Goal: Transaction & Acquisition: Purchase product/service

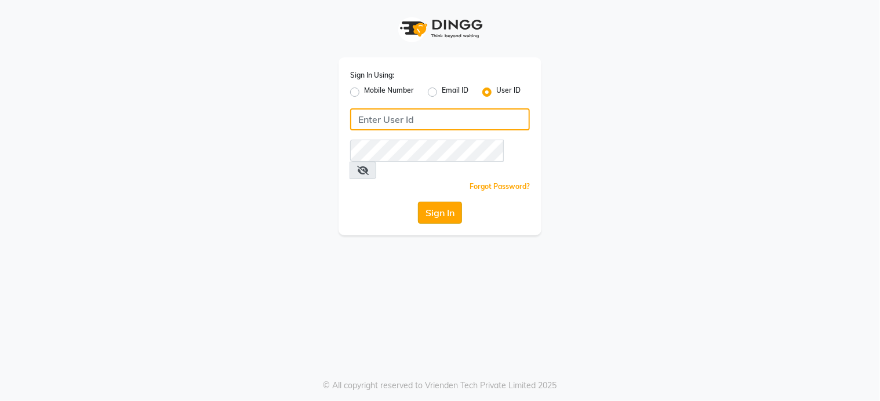
type input "klipsnkurls"
click at [455, 202] on button "Sign In" at bounding box center [440, 213] width 44 height 22
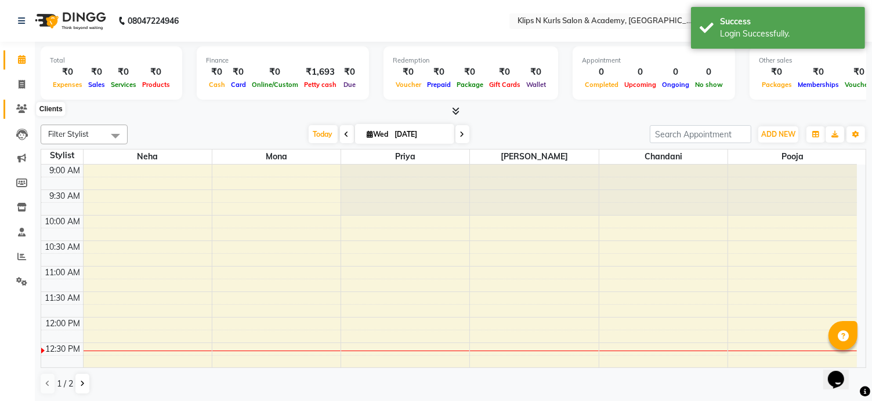
click at [21, 113] on icon at bounding box center [21, 108] width 11 height 9
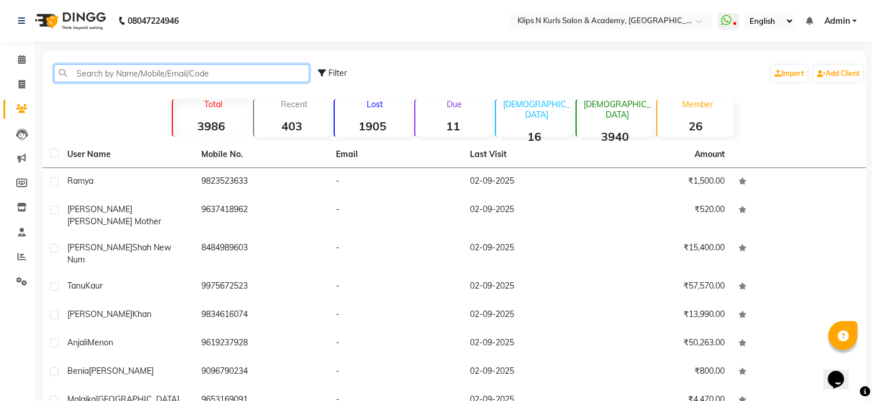
click at [86, 75] on input "text" at bounding box center [181, 73] width 255 height 18
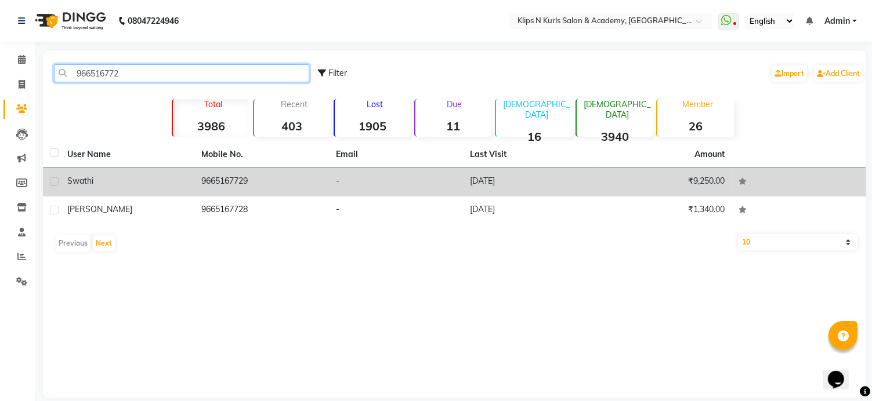
type input "966516772"
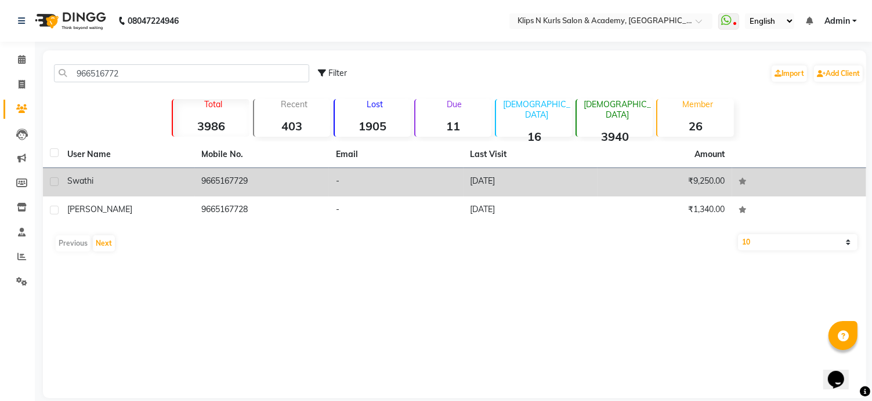
click at [137, 180] on div "Swathi" at bounding box center [127, 181] width 121 height 12
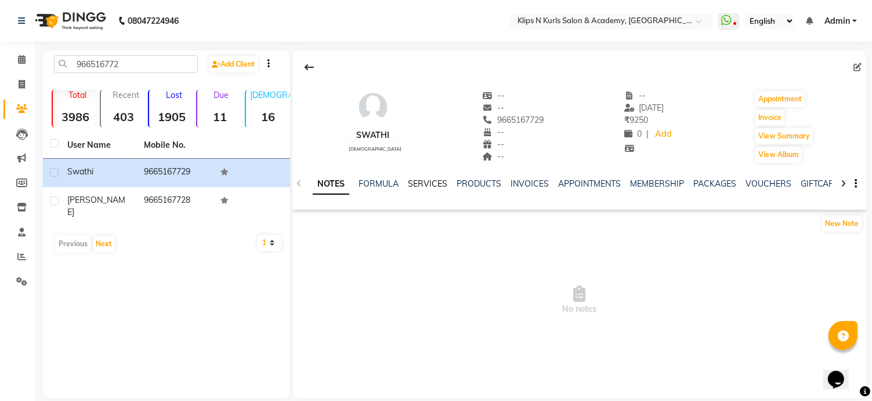
click at [423, 185] on link "SERVICES" at bounding box center [427, 184] width 39 height 10
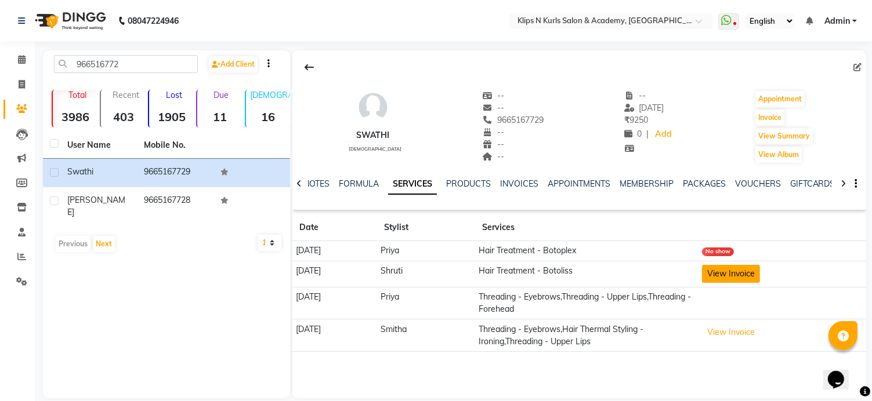
click at [745, 273] on button "View Invoice" at bounding box center [731, 274] width 58 height 18
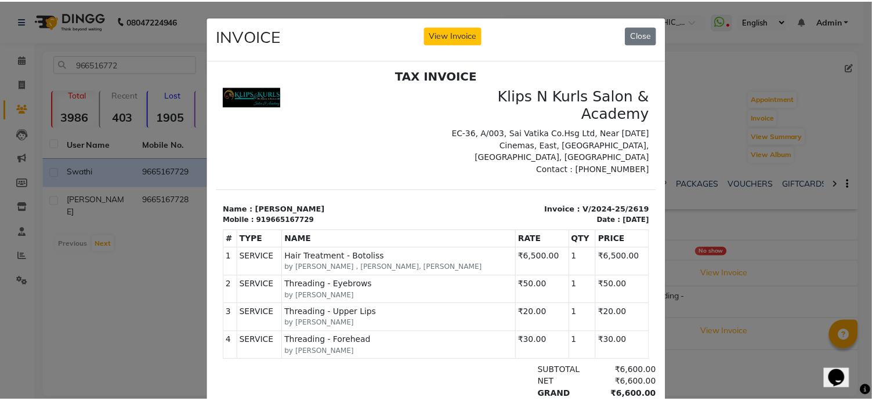
scroll to position [9, 0]
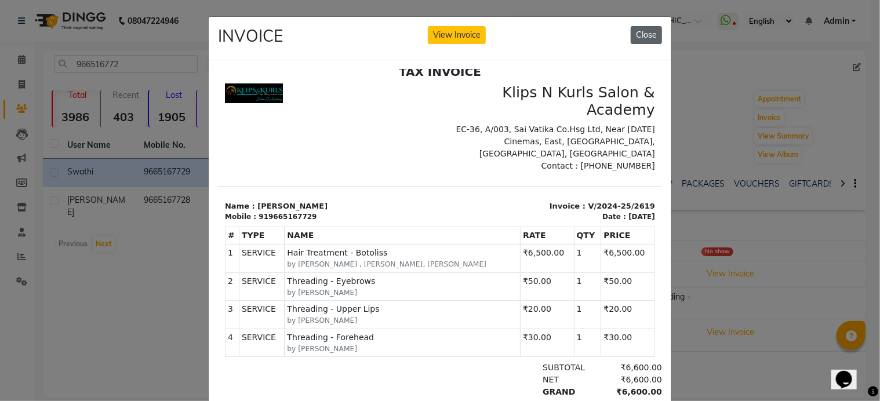
click at [654, 34] on button "Close" at bounding box center [646, 35] width 31 height 18
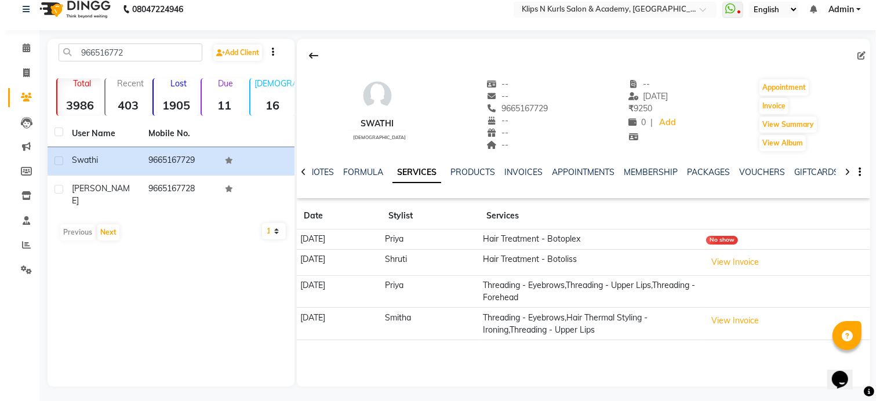
scroll to position [14, 0]
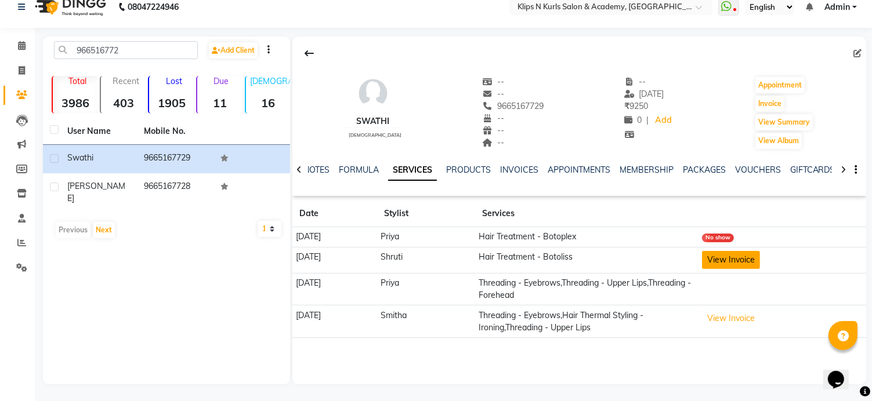
click at [734, 260] on button "View Invoice" at bounding box center [731, 260] width 58 height 18
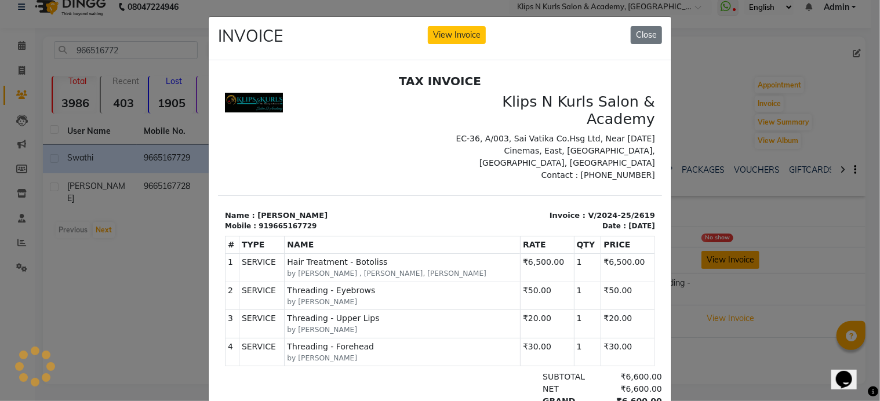
scroll to position [0, 0]
click at [648, 35] on button "Close" at bounding box center [646, 35] width 31 height 18
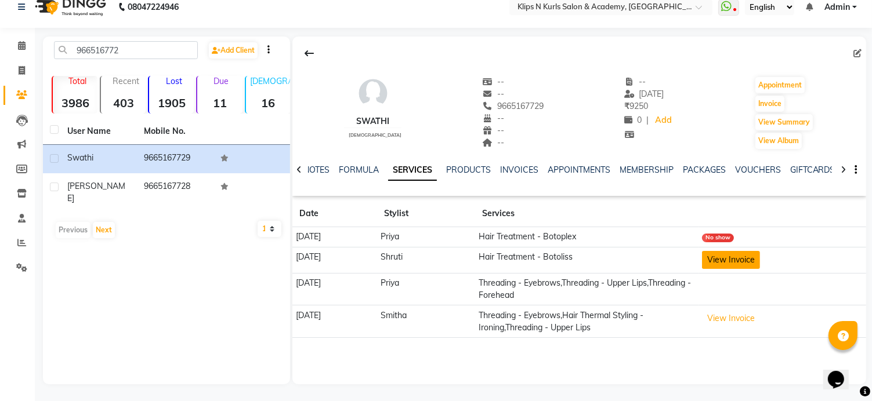
click at [735, 259] on button "View Invoice" at bounding box center [731, 260] width 58 height 18
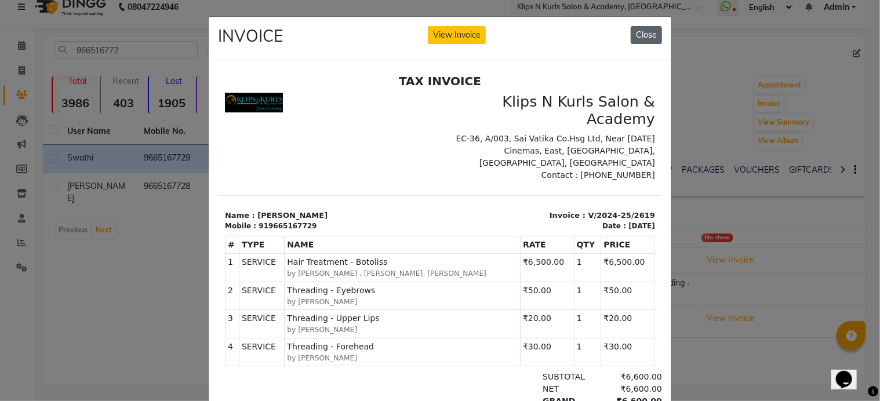
click at [645, 38] on button "Close" at bounding box center [646, 35] width 31 height 18
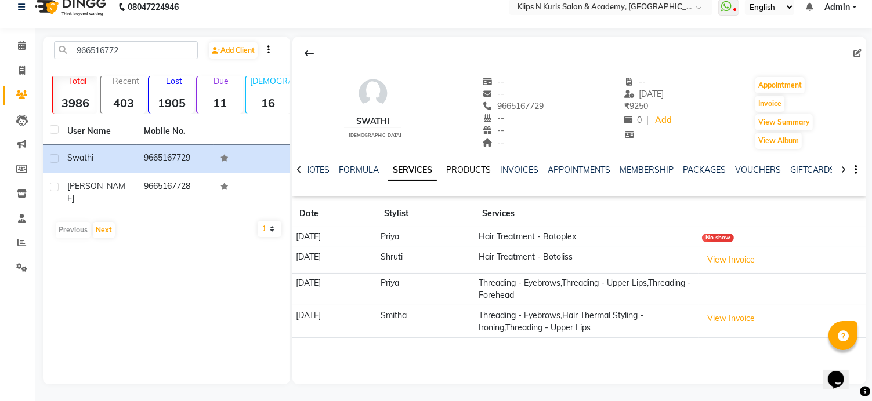
click at [483, 165] on link "PRODUCTS" at bounding box center [468, 170] width 45 height 10
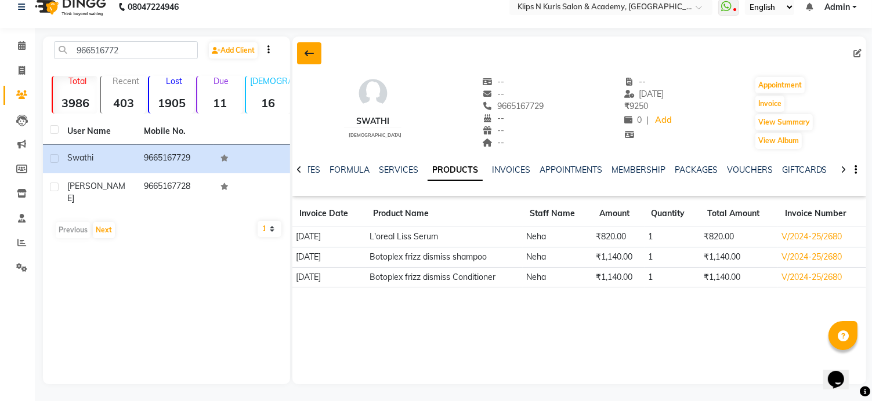
click at [314, 46] on button at bounding box center [309, 53] width 24 height 22
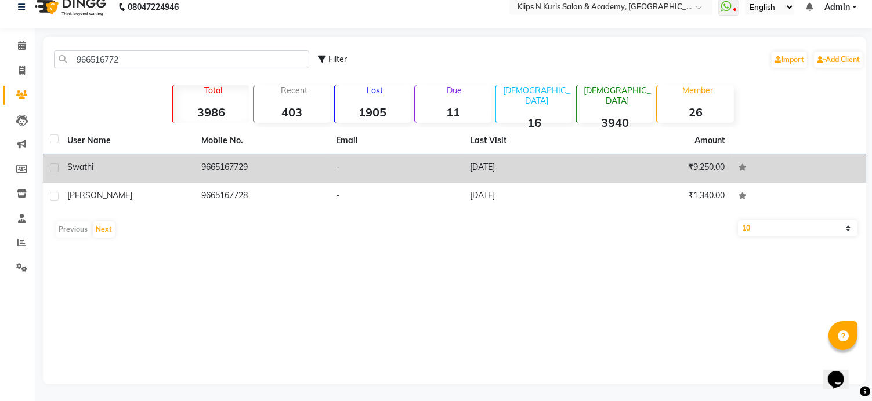
click at [302, 168] on td "9665167729" at bounding box center [262, 168] width 135 height 28
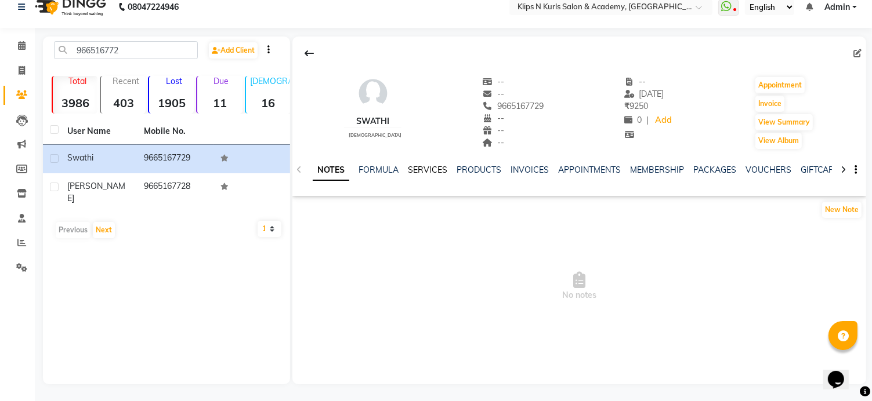
click at [423, 169] on link "SERVICES" at bounding box center [427, 170] width 39 height 10
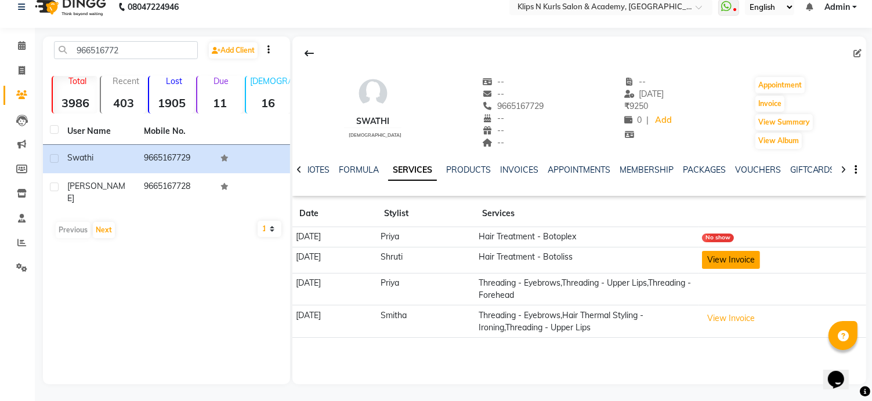
click at [730, 263] on button "View Invoice" at bounding box center [731, 260] width 58 height 18
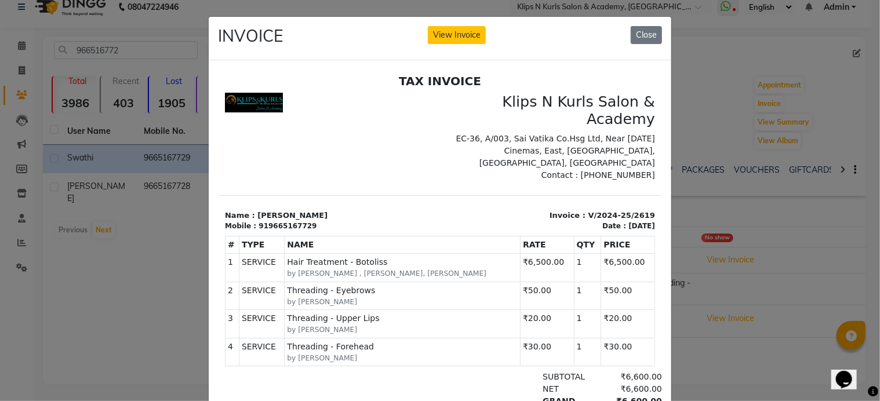
click at [661, 30] on div "INVOICE View Invoice Close" at bounding box center [440, 38] width 463 height 43
click at [653, 33] on button "Close" at bounding box center [646, 35] width 31 height 18
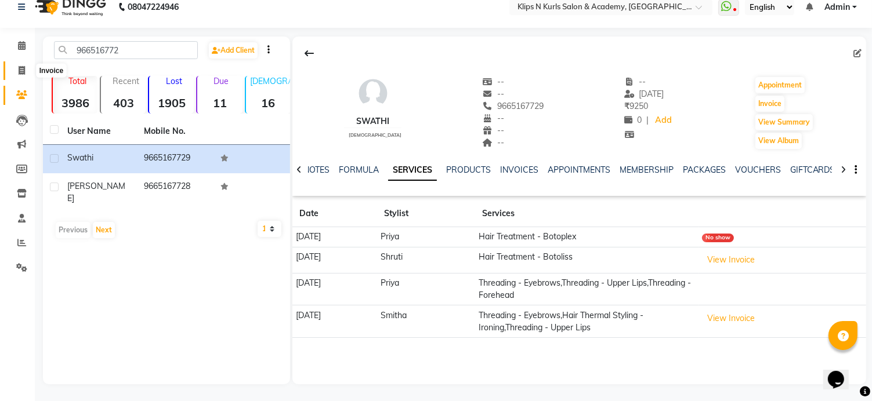
click at [22, 67] on icon at bounding box center [22, 70] width 6 height 9
select select "service"
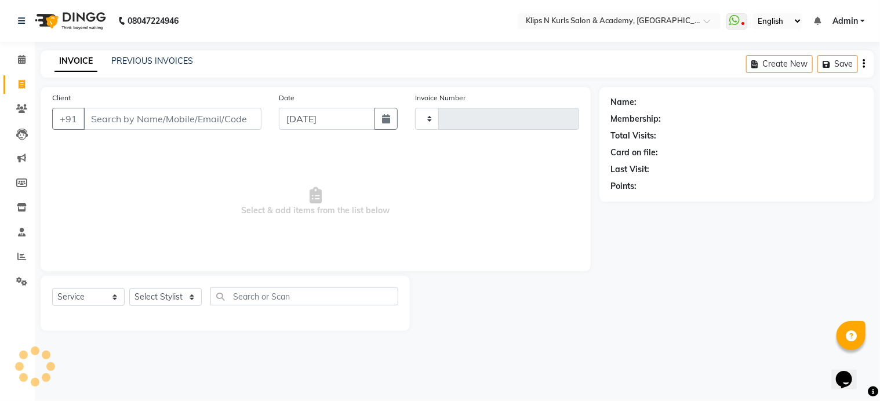
type input "1336"
select select "124"
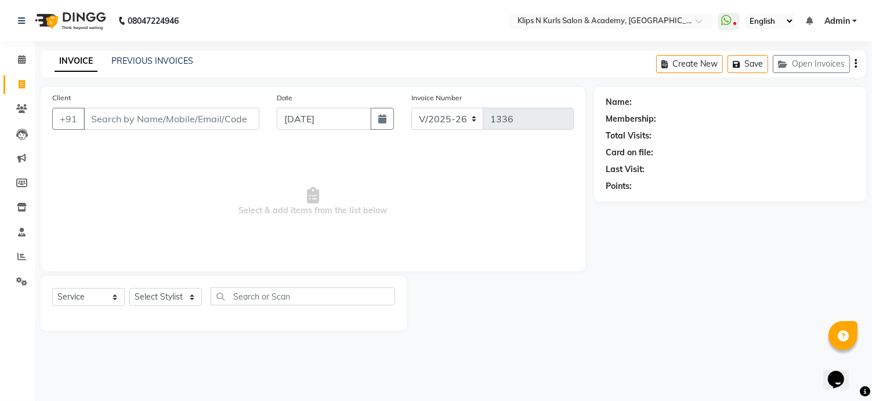
click at [118, 124] on input "Client" at bounding box center [172, 119] width 176 height 22
select select "3852"
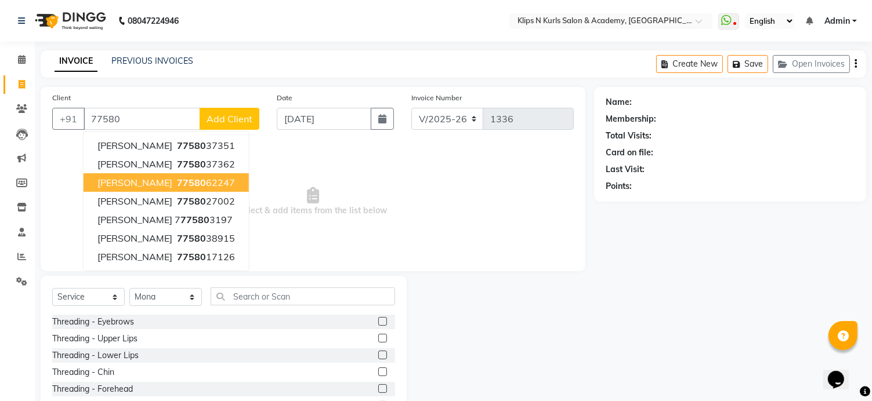
click at [139, 188] on button "Saloni Shigwan 77580 62247" at bounding box center [166, 182] width 165 height 19
type input "7758062247"
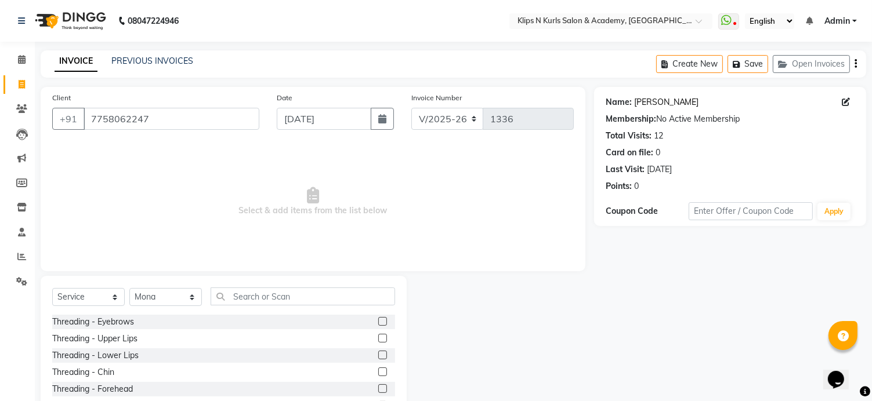
click at [650, 104] on link "Saloni Shigwan" at bounding box center [666, 102] width 65 height 12
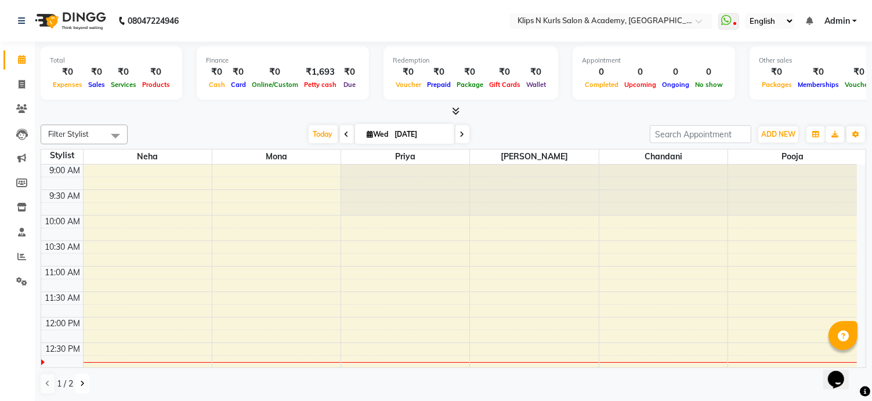
click at [78, 385] on button at bounding box center [82, 384] width 14 height 20
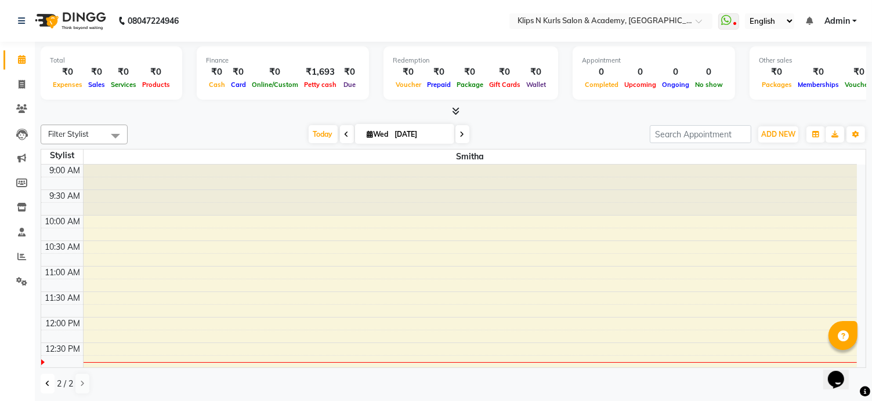
click at [45, 383] on icon at bounding box center [47, 383] width 5 height 7
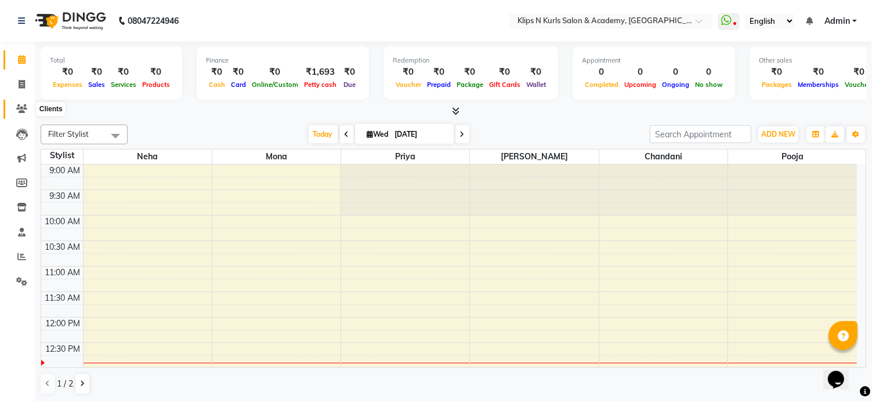
click at [22, 104] on span at bounding box center [22, 109] width 20 height 13
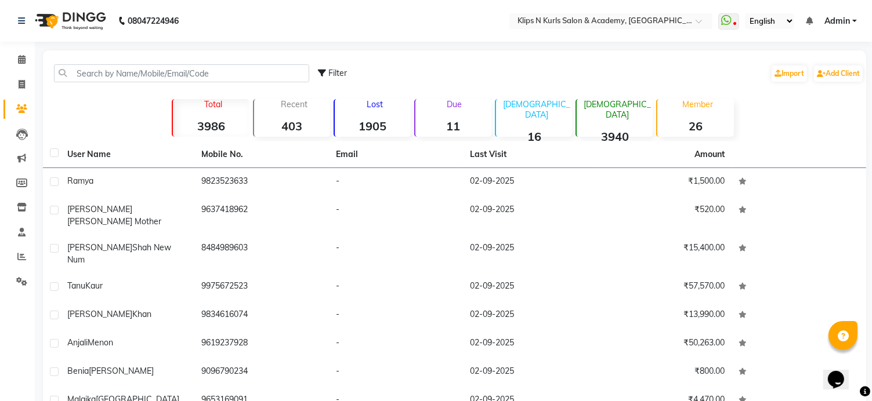
click at [372, 121] on strong "1905" at bounding box center [373, 126] width 76 height 14
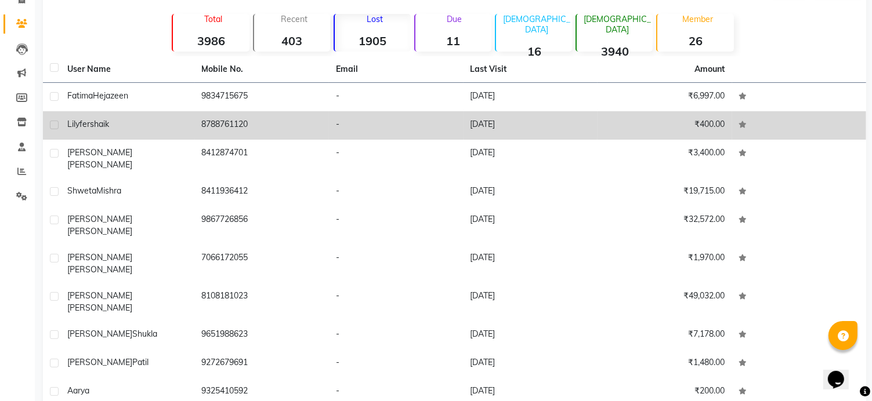
scroll to position [100, 0]
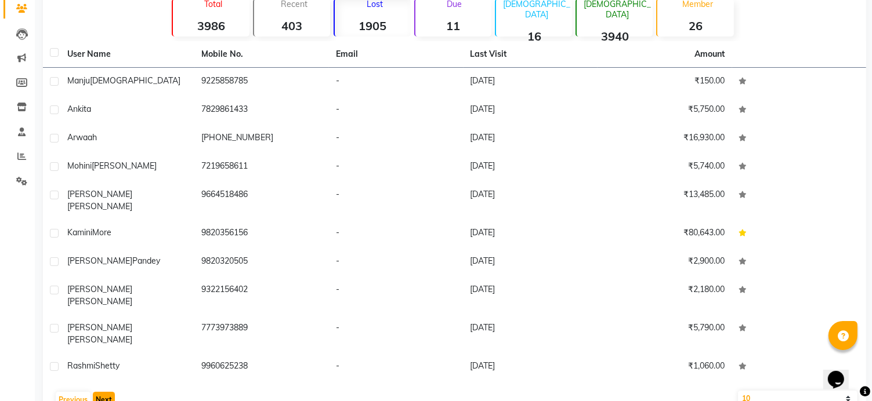
click at [109, 392] on button "Next" at bounding box center [104, 400] width 22 height 16
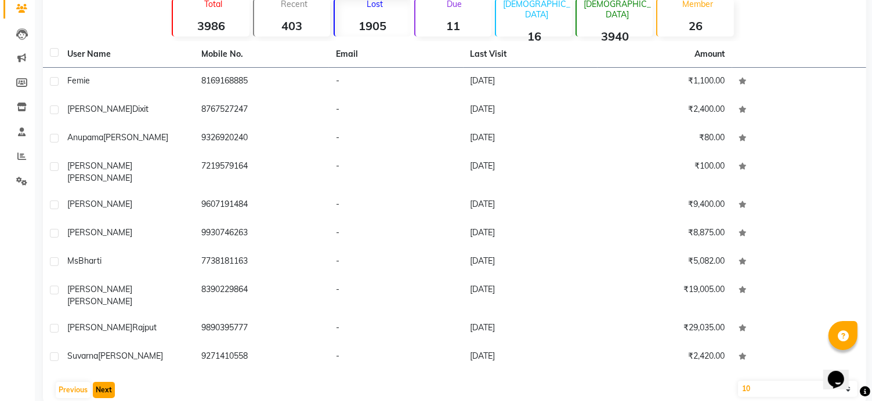
click at [109, 382] on button "Next" at bounding box center [104, 390] width 22 height 16
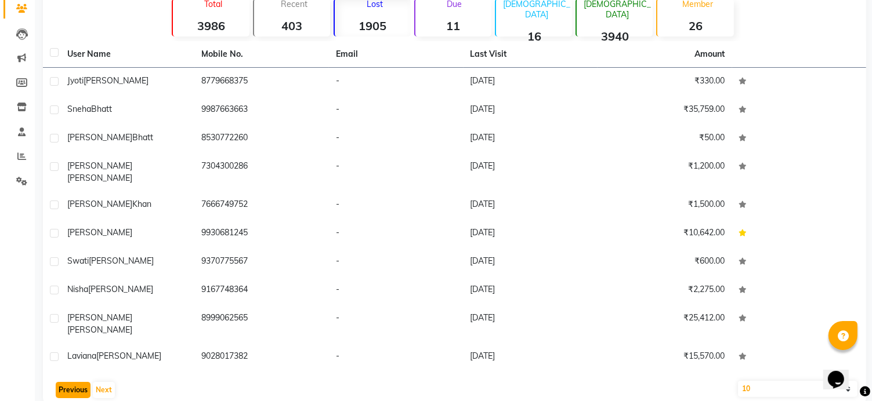
click at [79, 382] on button "Previous" at bounding box center [73, 390] width 35 height 16
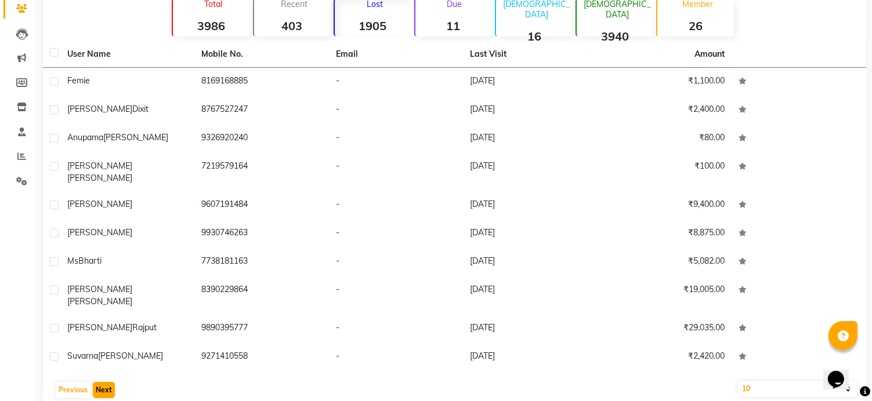
click at [110, 382] on button "Next" at bounding box center [104, 390] width 22 height 16
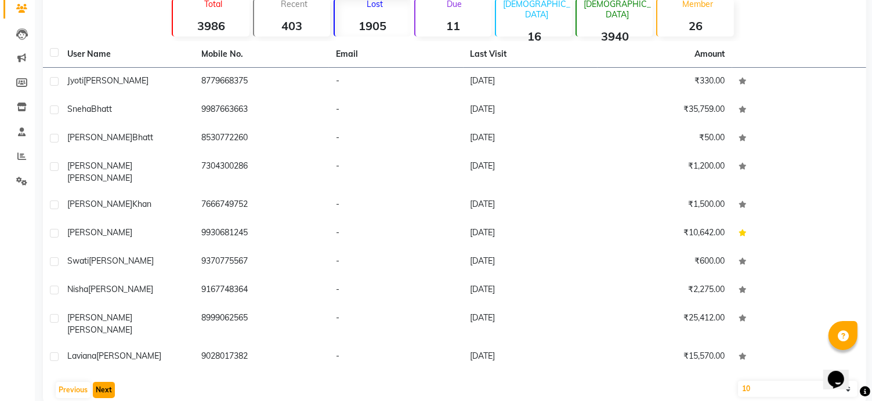
click at [110, 382] on button "Next" at bounding box center [104, 390] width 22 height 16
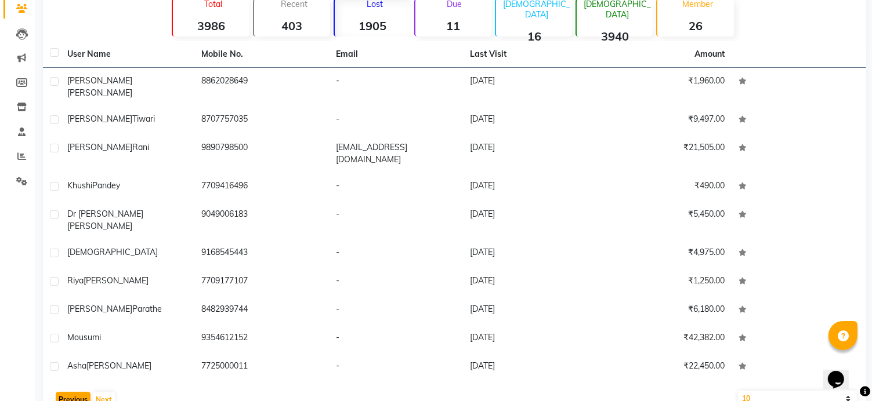
click at [79, 392] on button "Previous" at bounding box center [73, 400] width 35 height 16
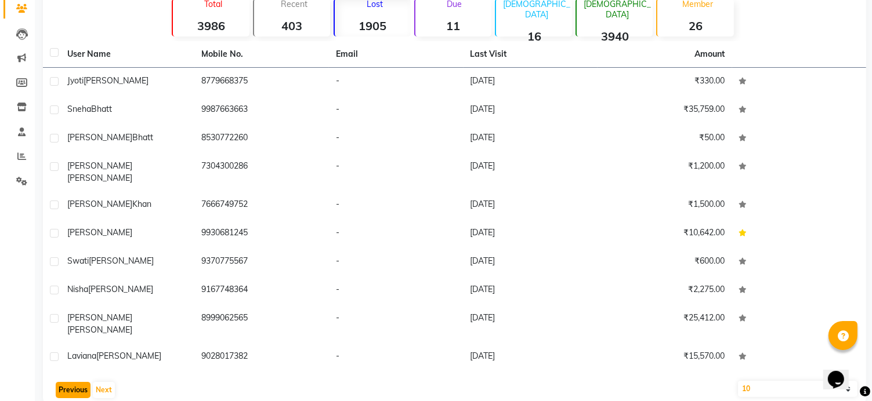
click at [79, 382] on button "Previous" at bounding box center [73, 390] width 35 height 16
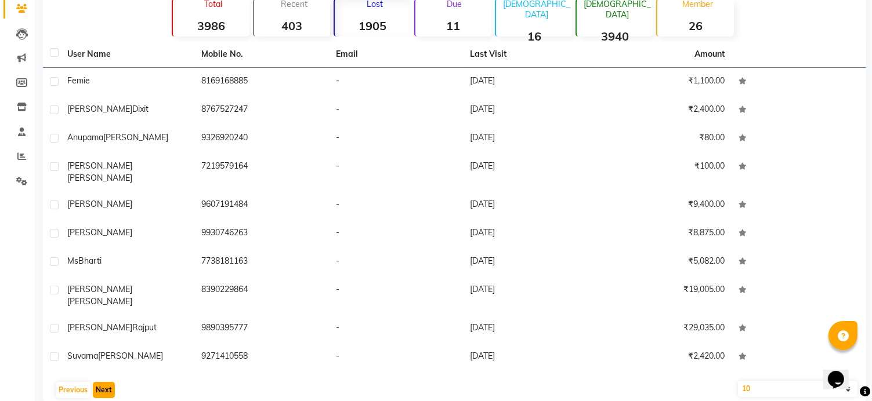
click at [101, 382] on button "Next" at bounding box center [104, 390] width 22 height 16
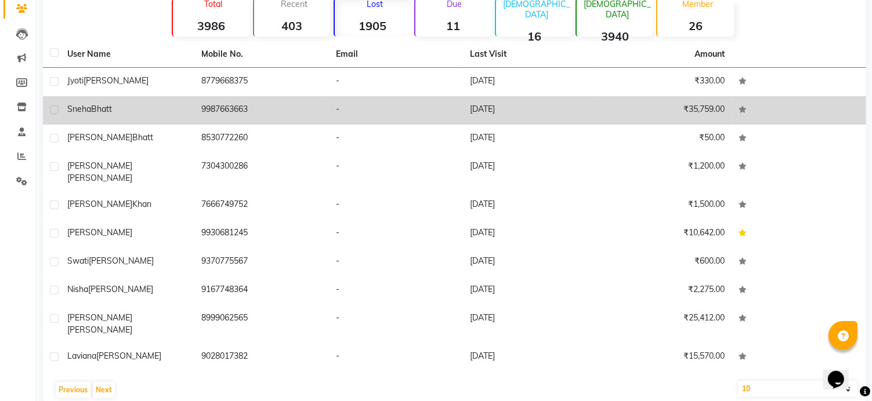
click at [239, 105] on td "9987663663" at bounding box center [262, 110] width 135 height 28
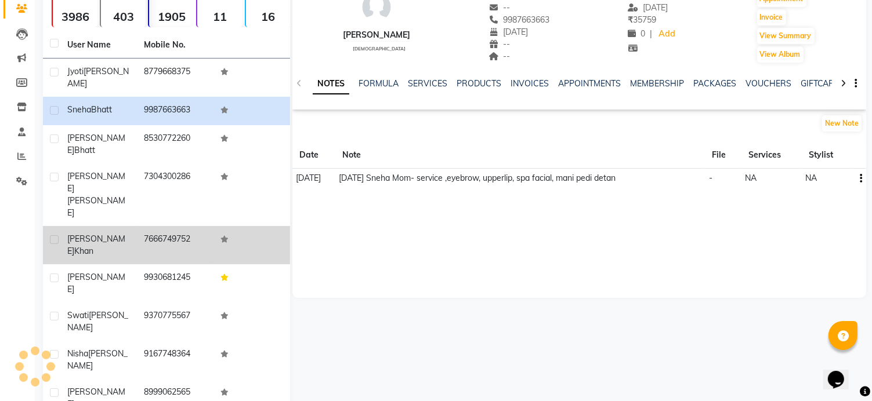
click at [197, 226] on td "7666749752" at bounding box center [175, 245] width 77 height 38
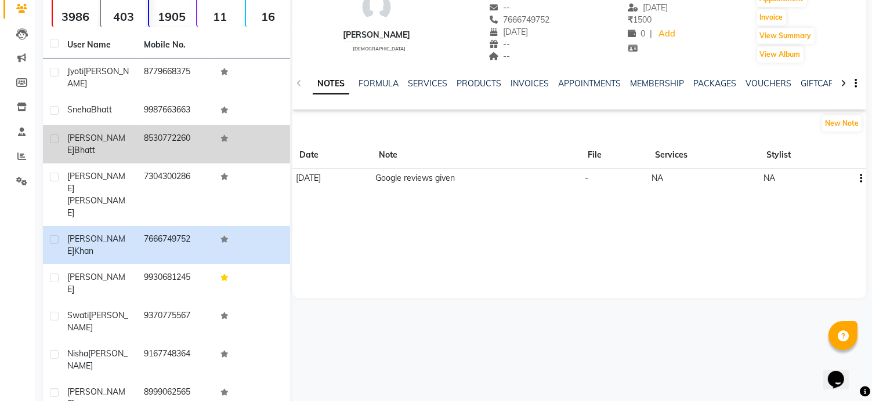
click at [188, 133] on td "8530772260" at bounding box center [175, 144] width 77 height 38
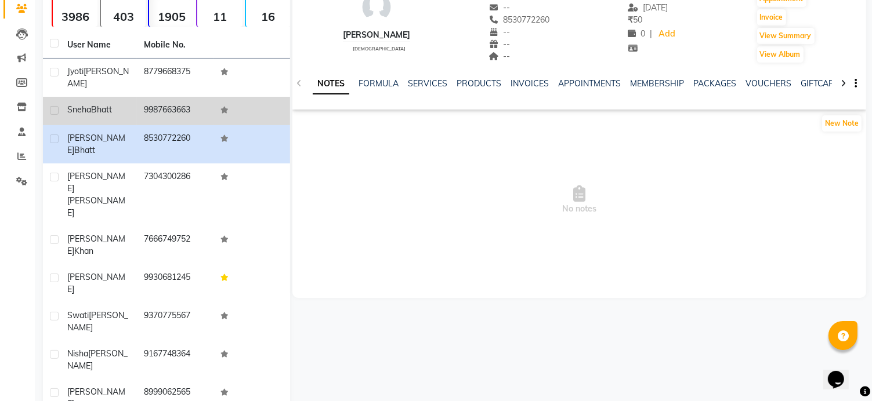
click at [164, 101] on td "9987663663" at bounding box center [175, 111] width 77 height 28
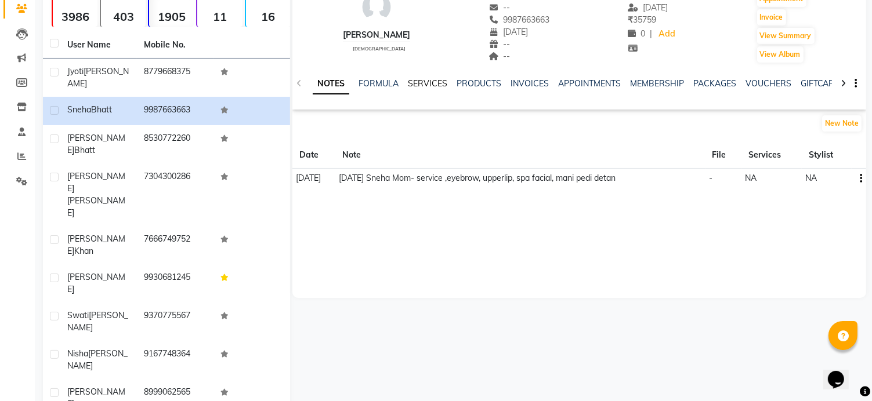
click at [441, 81] on link "SERVICES" at bounding box center [427, 83] width 39 height 10
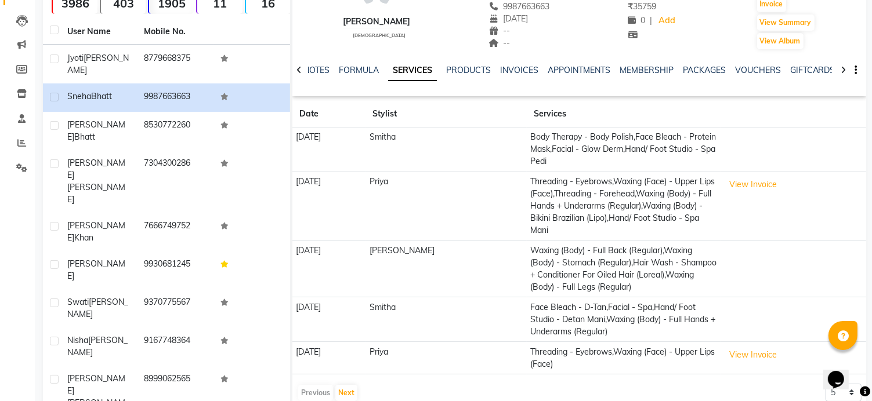
scroll to position [124, 0]
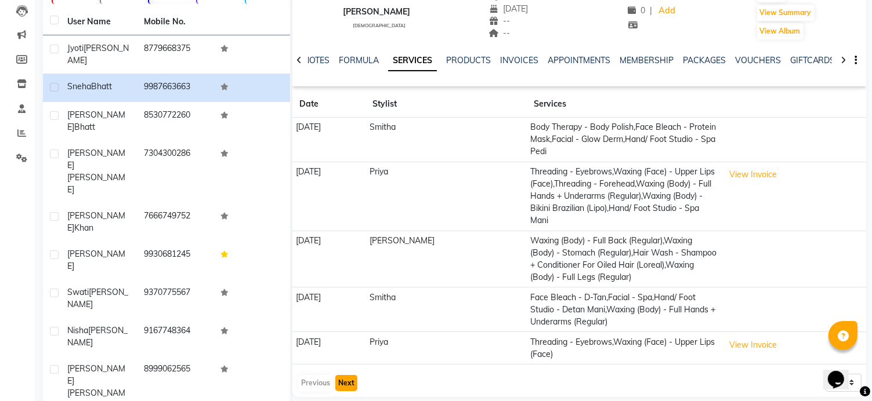
click at [351, 375] on button "Next" at bounding box center [346, 383] width 22 height 16
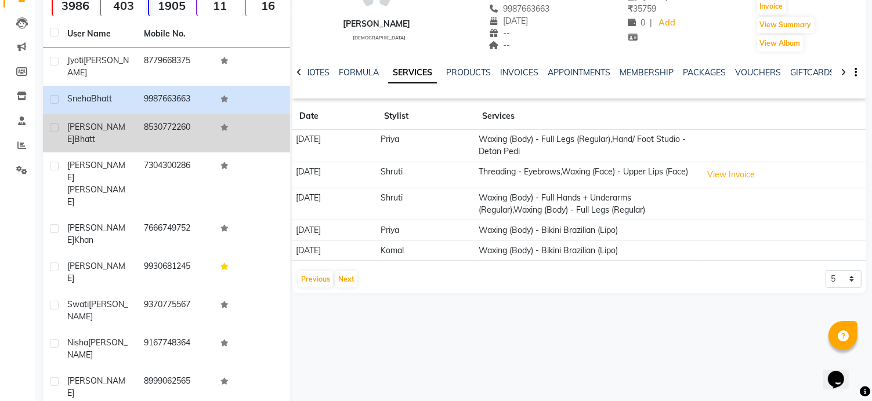
click at [92, 134] on span "Bhatt" at bounding box center [84, 139] width 21 height 10
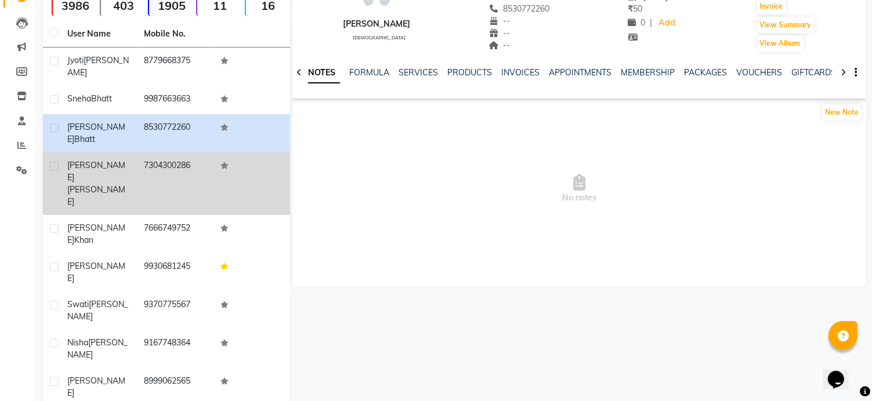
click at [150, 158] on td "7304300286" at bounding box center [175, 184] width 77 height 63
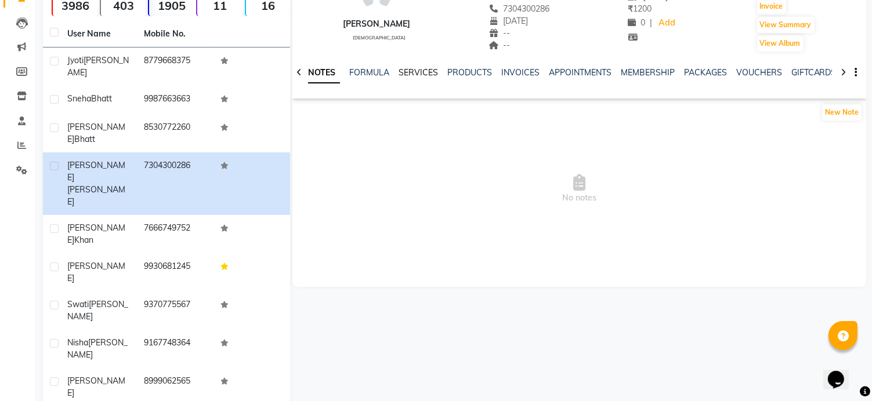
click at [405, 71] on link "SERVICES" at bounding box center [417, 72] width 39 height 10
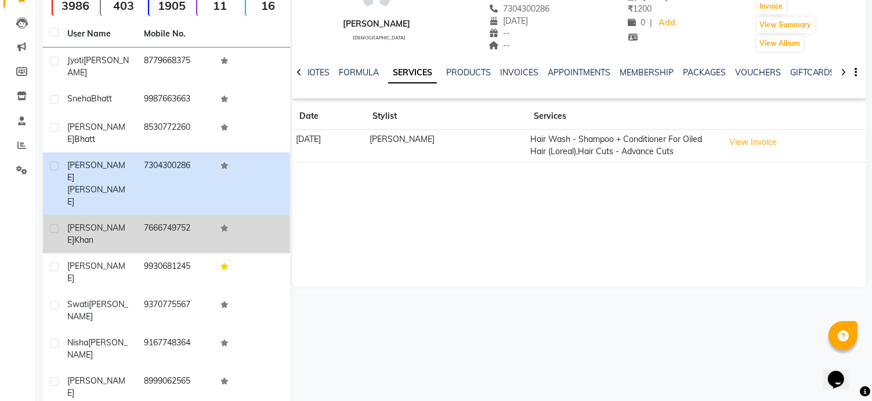
click at [178, 215] on td "7666749752" at bounding box center [175, 234] width 77 height 38
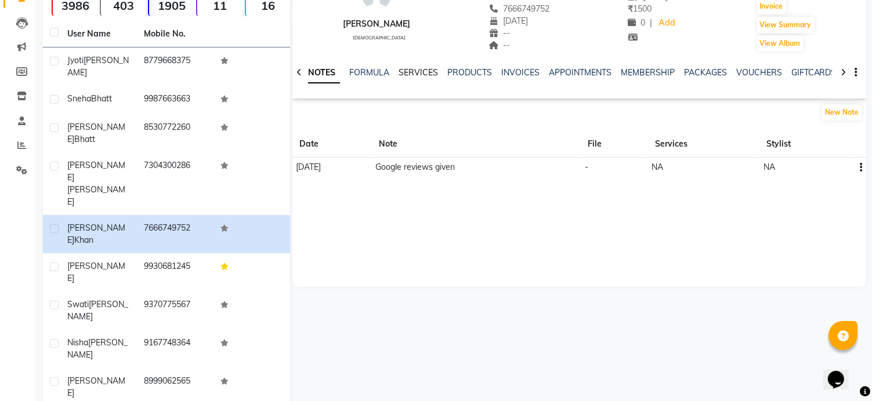
click at [422, 76] on link "SERVICES" at bounding box center [417, 72] width 39 height 10
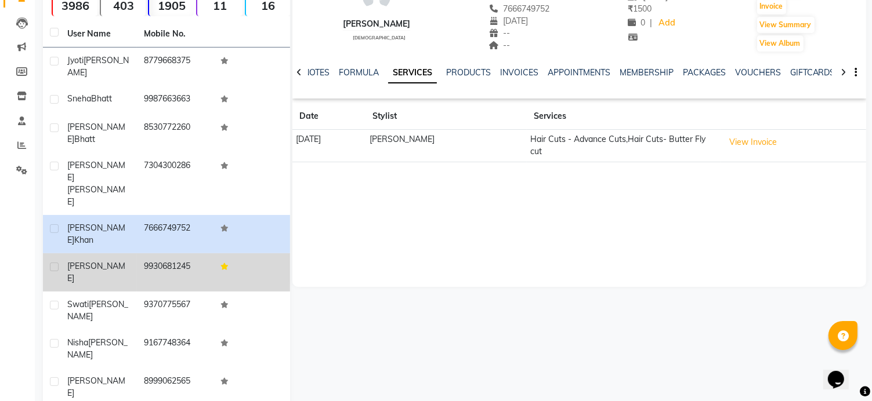
click at [193, 253] on td "9930681245" at bounding box center [175, 272] width 77 height 38
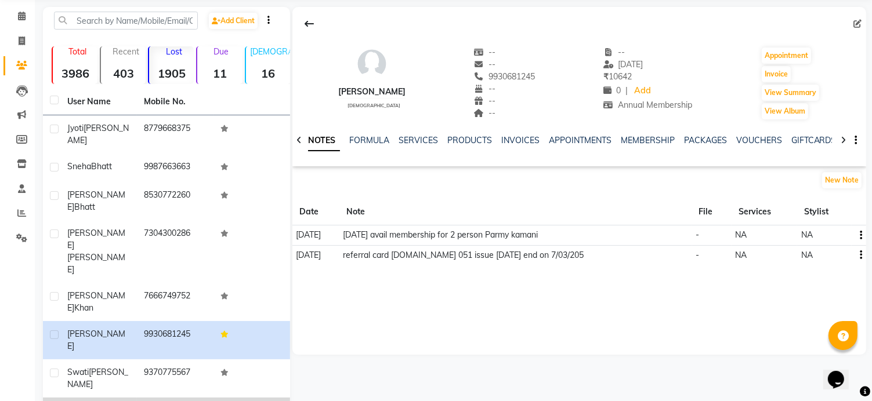
scroll to position [111, 0]
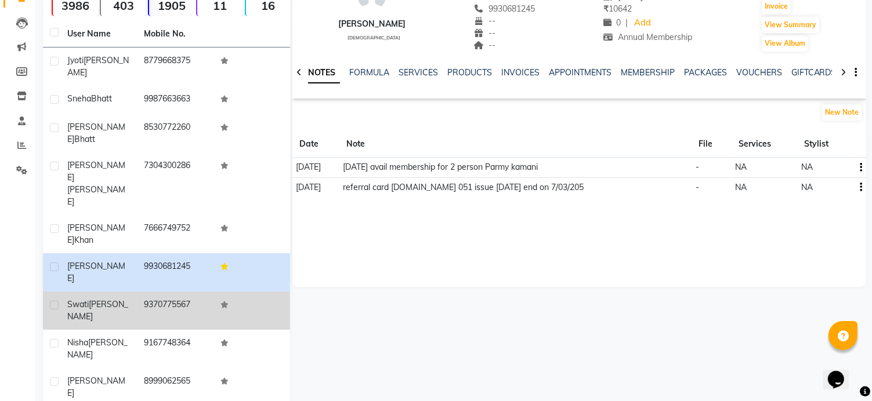
click at [150, 292] on td "9370775567" at bounding box center [175, 311] width 77 height 38
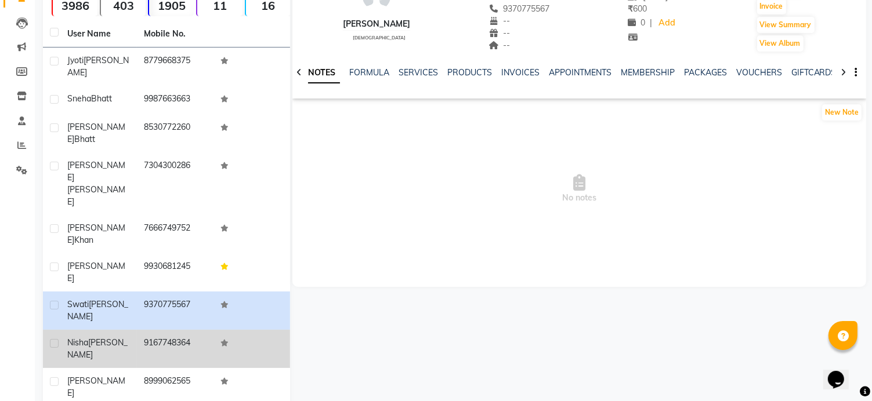
click at [165, 330] on td "9167748364" at bounding box center [175, 349] width 77 height 38
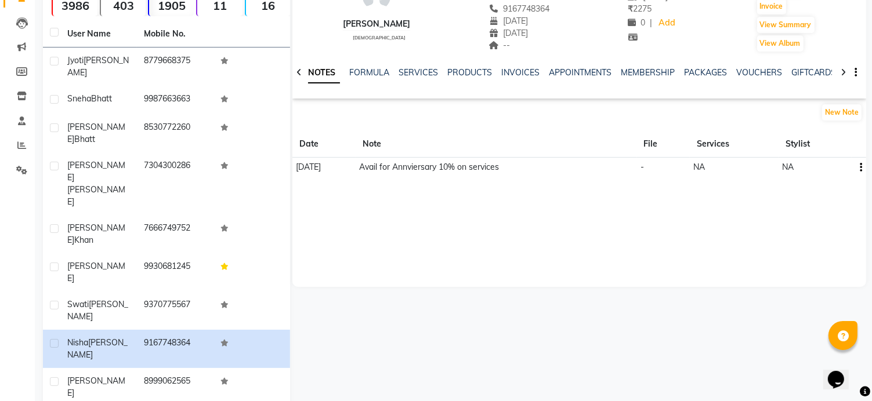
click at [418, 78] on div "NOTES FORMULA SERVICES PRODUCTS INVOICES APPOINTMENTS MEMBERSHIP PACKAGES VOUCH…" at bounding box center [565, 77] width 505 height 21
click at [418, 74] on link "SERVICES" at bounding box center [417, 72] width 39 height 10
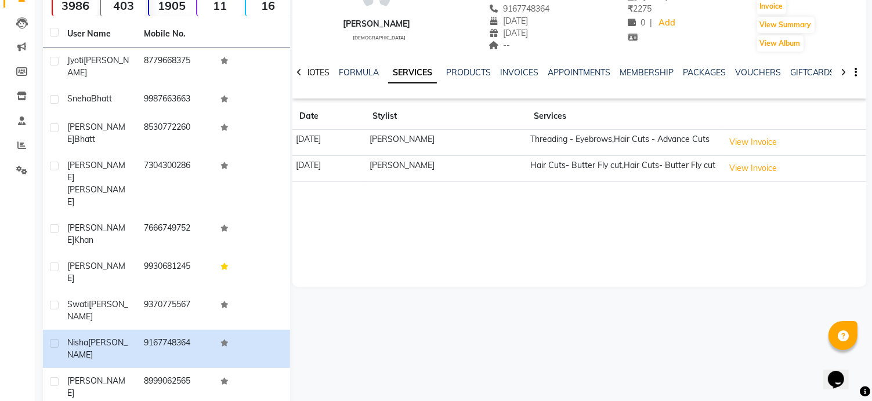
click at [313, 72] on link "NOTES" at bounding box center [316, 72] width 26 height 10
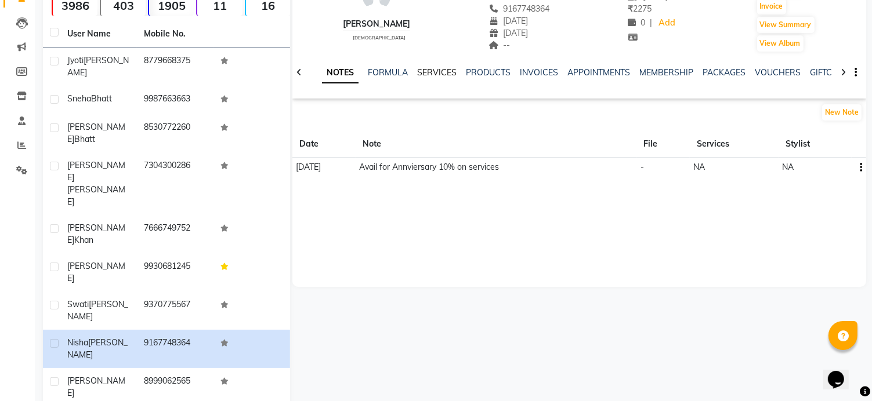
click at [443, 70] on link "SERVICES" at bounding box center [436, 72] width 39 height 10
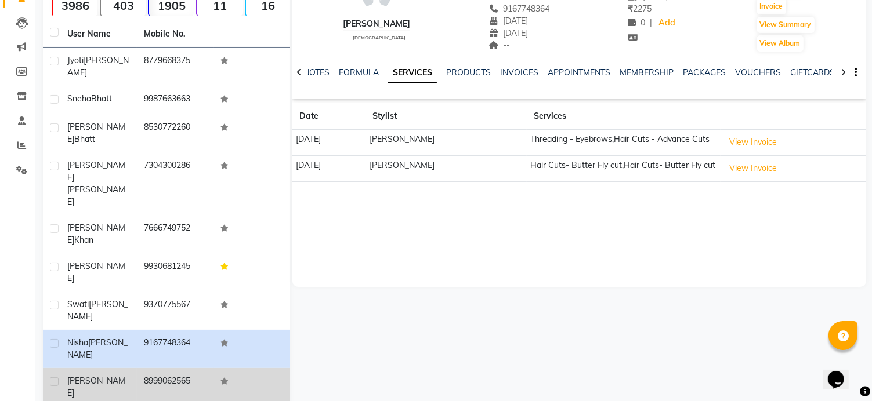
click at [181, 368] on td "8999062565" at bounding box center [175, 399] width 77 height 63
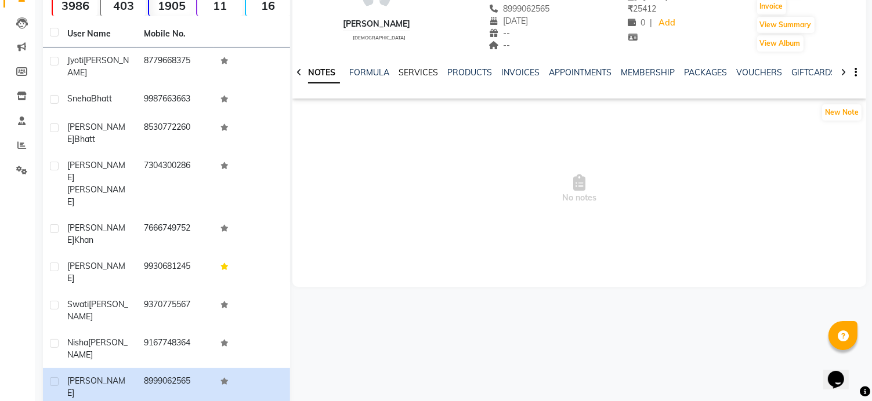
click at [433, 74] on link "SERVICES" at bounding box center [417, 72] width 39 height 10
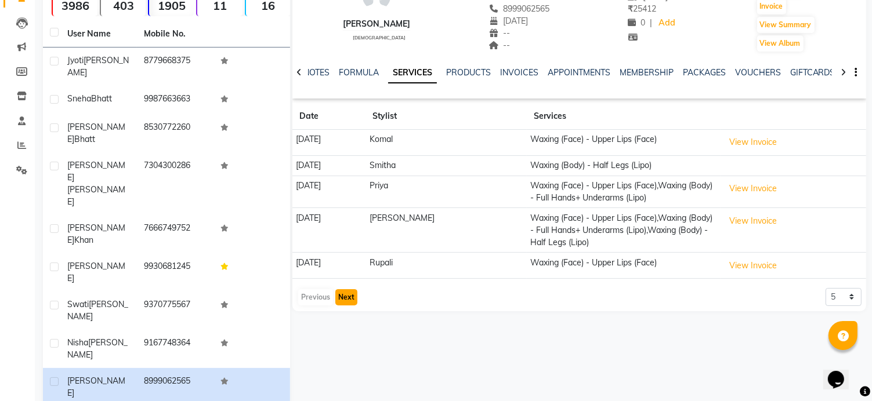
click at [351, 296] on button "Next" at bounding box center [346, 297] width 22 height 16
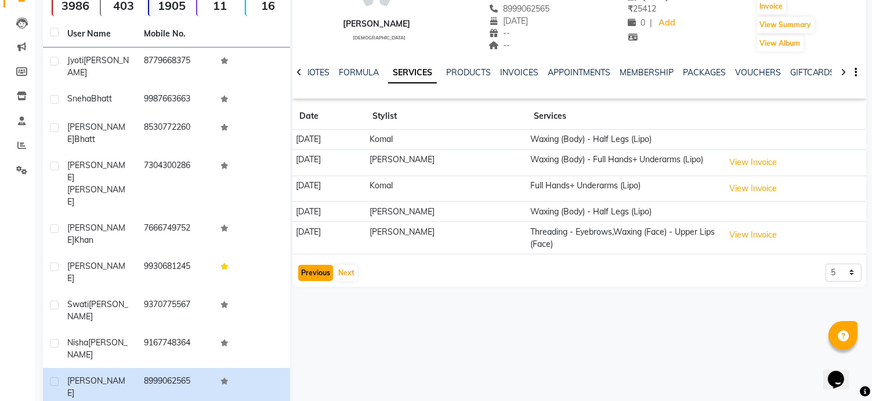
click at [313, 271] on button "Previous" at bounding box center [315, 273] width 35 height 16
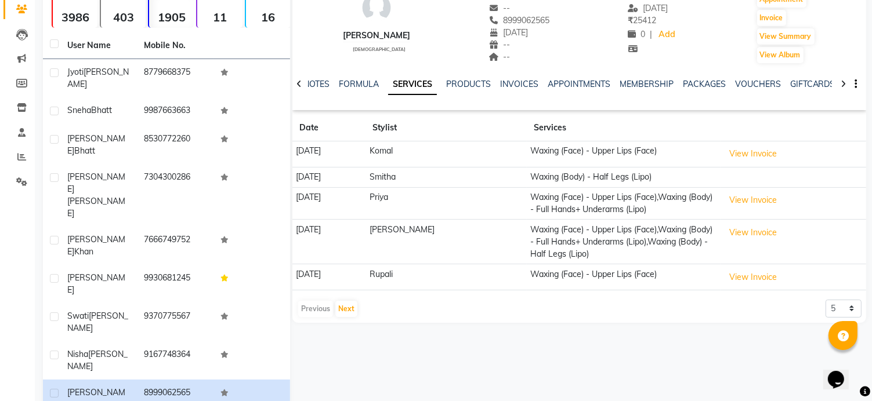
scroll to position [111, 0]
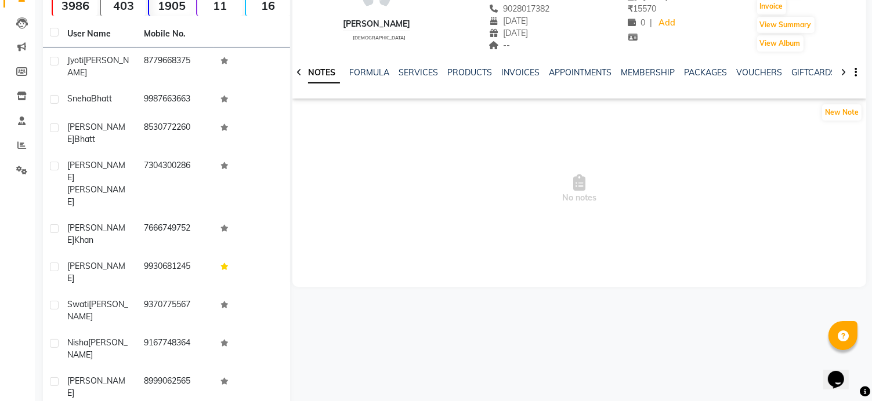
scroll to position [53, 0]
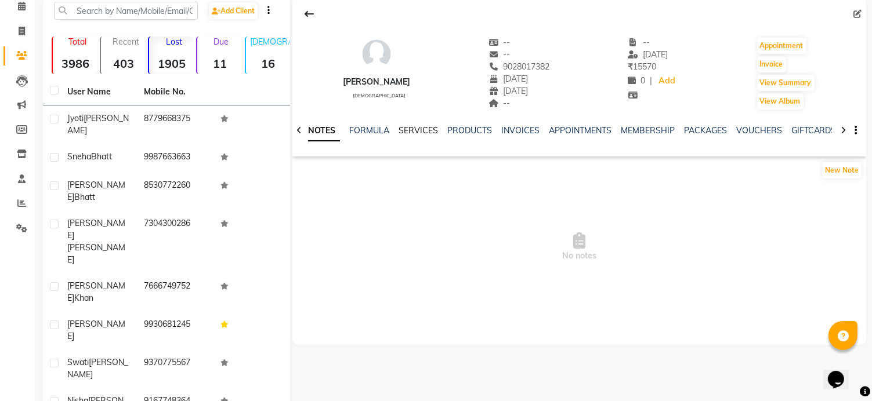
click at [427, 133] on link "SERVICES" at bounding box center [417, 130] width 39 height 10
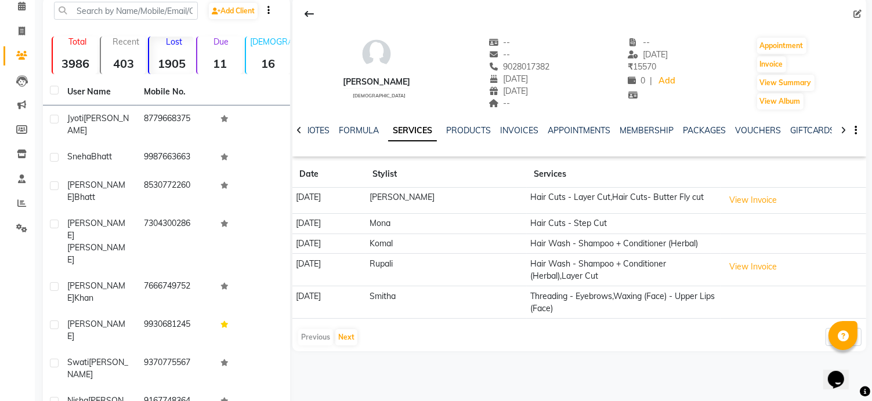
scroll to position [111, 0]
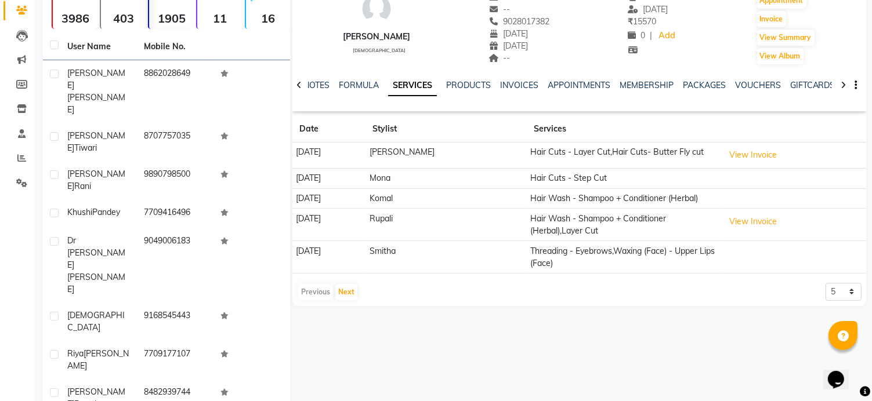
scroll to position [101, 0]
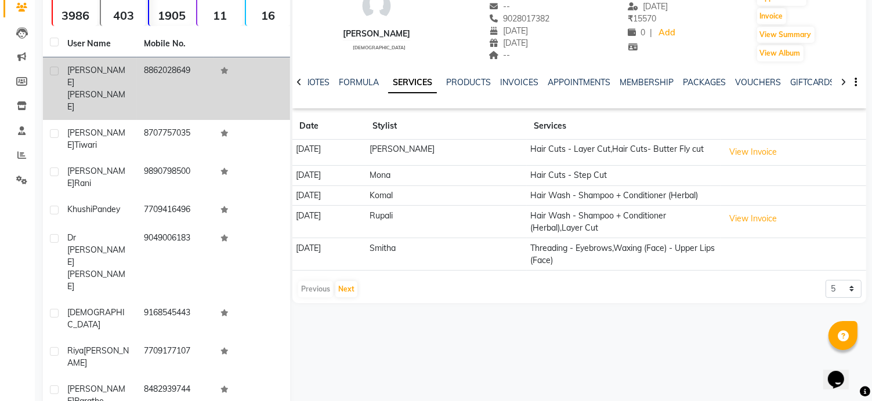
click at [186, 68] on td "8862028649" at bounding box center [175, 88] width 77 height 63
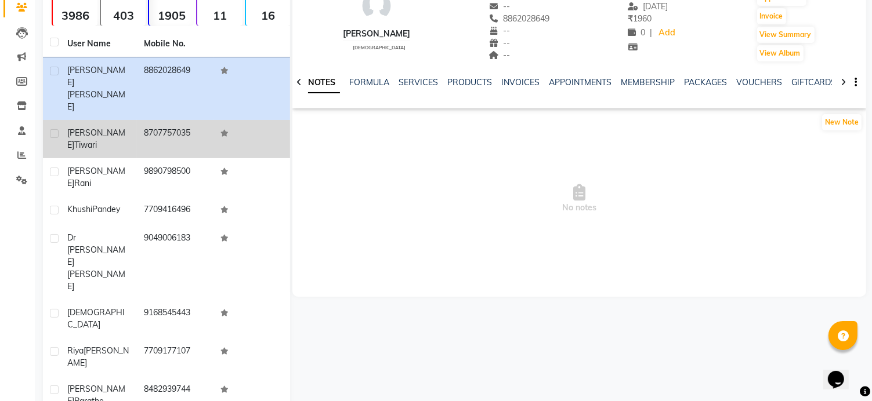
click at [186, 120] on td "8707757035" at bounding box center [175, 139] width 77 height 38
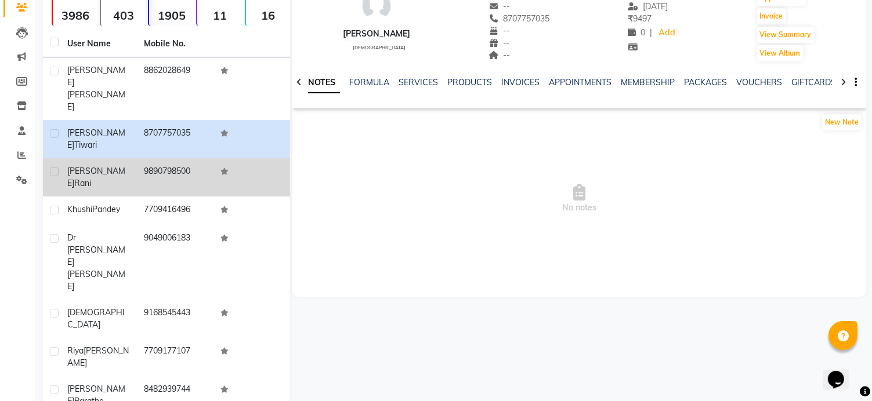
click at [190, 158] on td "9890798500" at bounding box center [175, 177] width 77 height 38
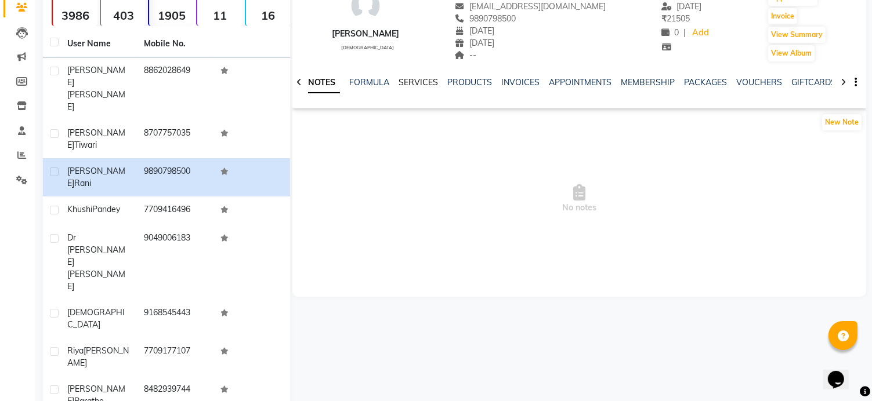
click at [425, 82] on link "SERVICES" at bounding box center [417, 82] width 39 height 10
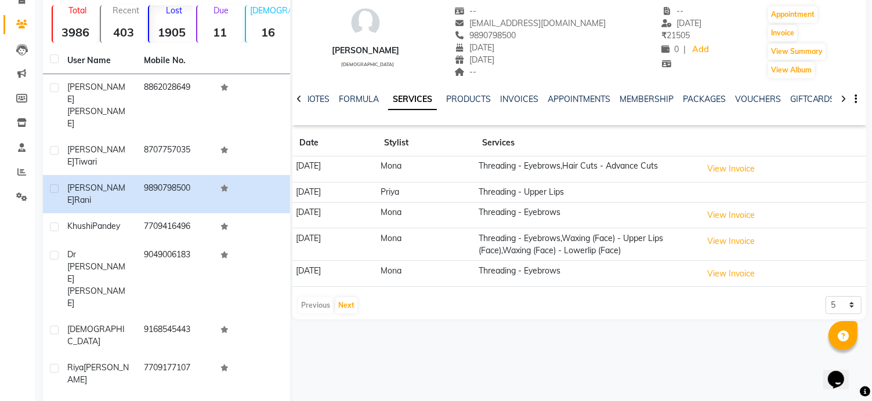
scroll to position [101, 0]
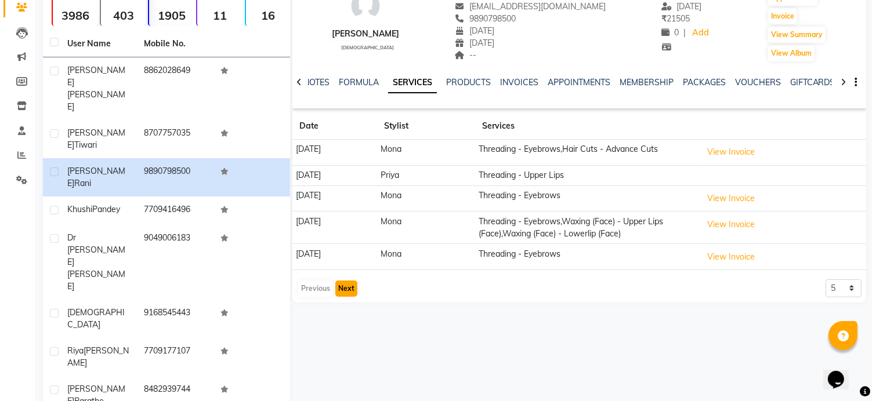
click at [351, 292] on button "Next" at bounding box center [346, 289] width 22 height 16
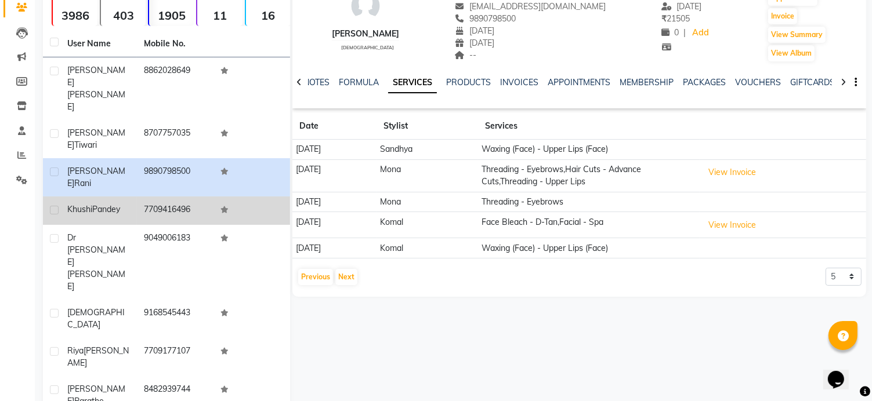
click at [126, 204] on div "Khushi Pandey" at bounding box center [98, 210] width 63 height 12
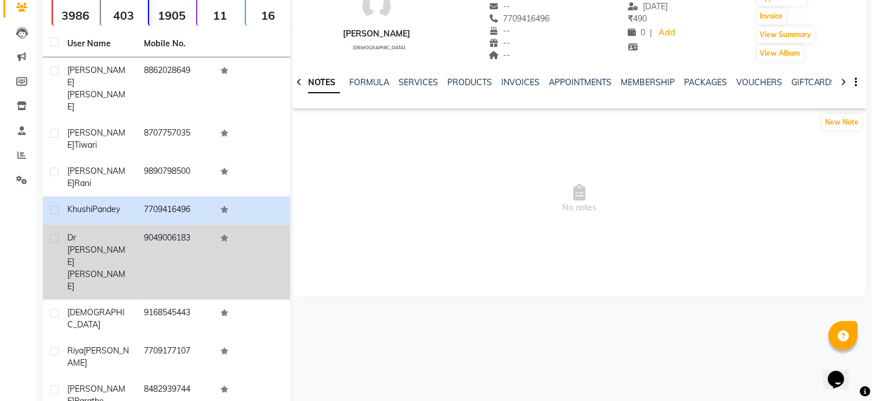
click at [149, 225] on td "9049006183" at bounding box center [175, 262] width 77 height 75
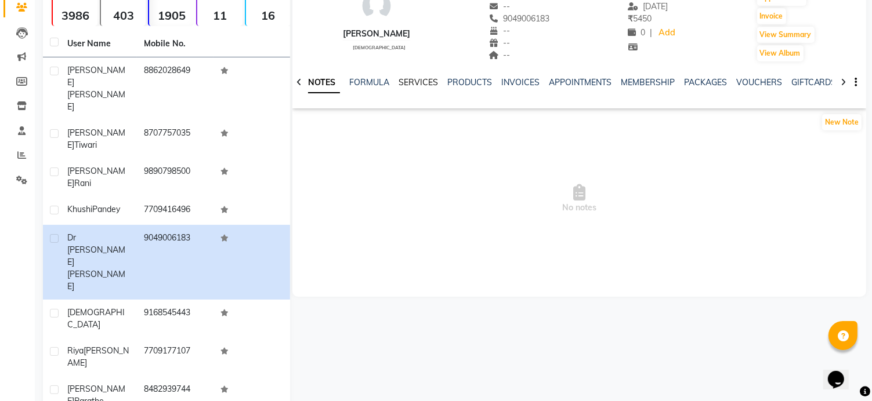
click at [414, 85] on link "SERVICES" at bounding box center [417, 82] width 39 height 10
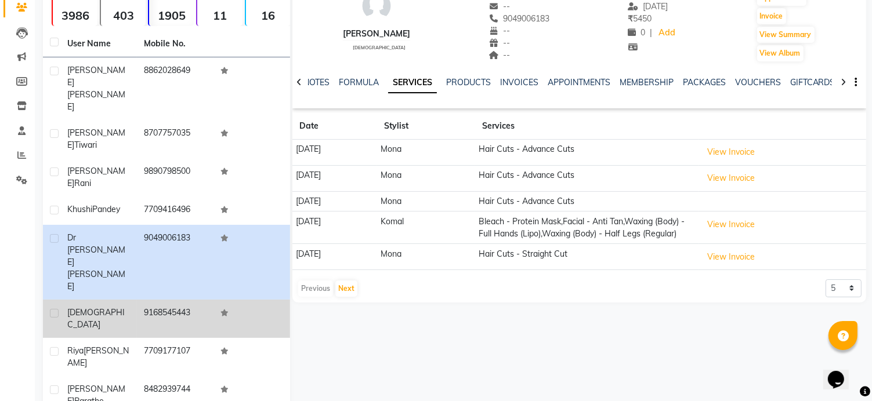
click at [155, 300] on td "9168545443" at bounding box center [175, 319] width 77 height 38
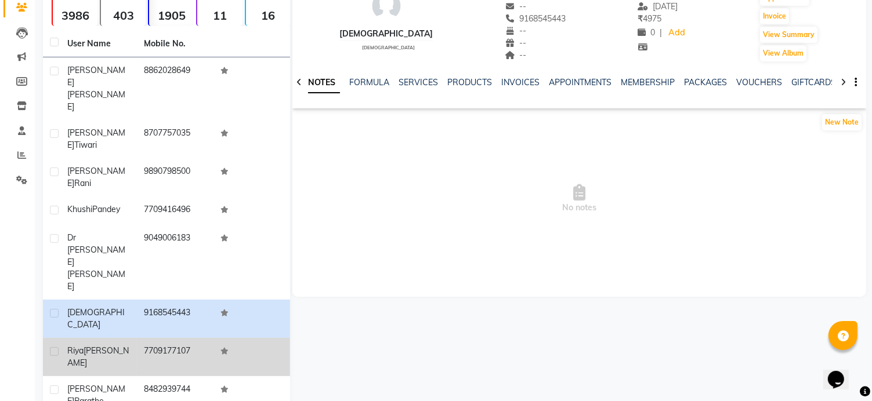
click at [161, 338] on td "7709177107" at bounding box center [175, 357] width 77 height 38
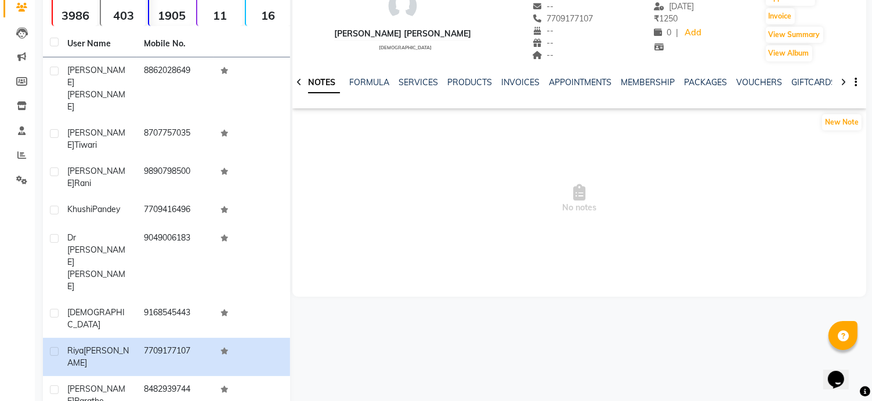
click at [419, 77] on div "SERVICES" at bounding box center [417, 83] width 39 height 12
click at [419, 79] on link "SERVICES" at bounding box center [417, 82] width 39 height 10
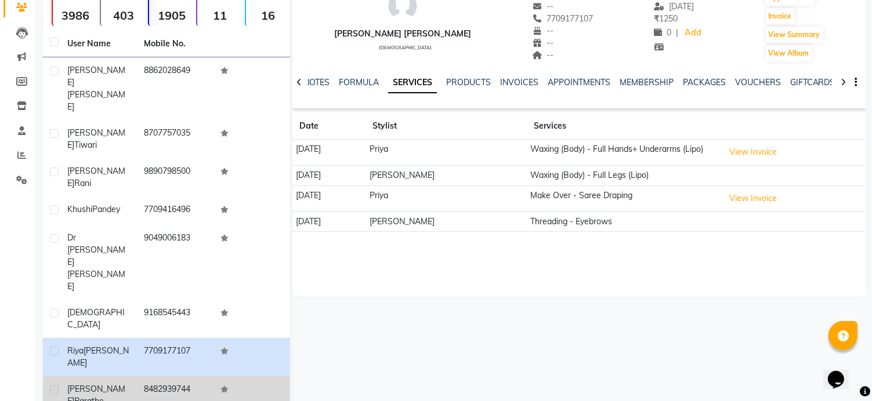
click at [176, 376] on td "8482939744" at bounding box center [175, 395] width 77 height 38
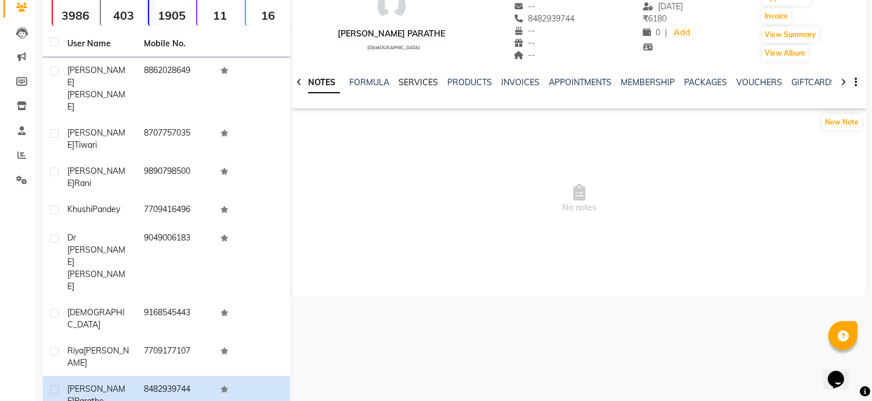
click at [415, 79] on link "SERVICES" at bounding box center [417, 82] width 39 height 10
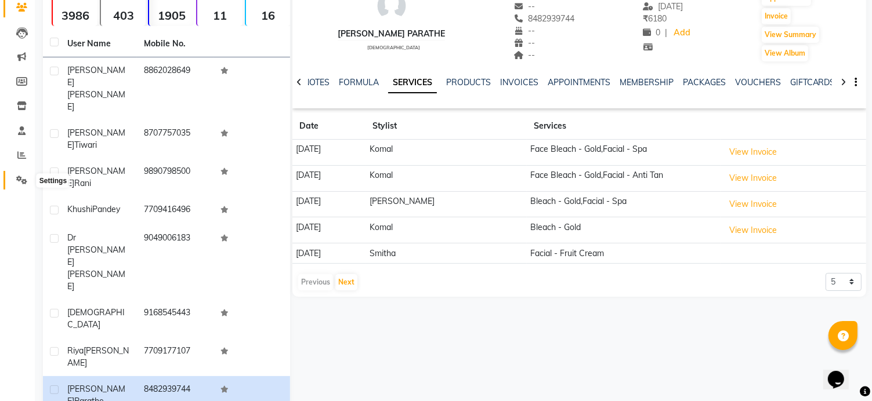
click at [21, 180] on icon at bounding box center [21, 180] width 11 height 9
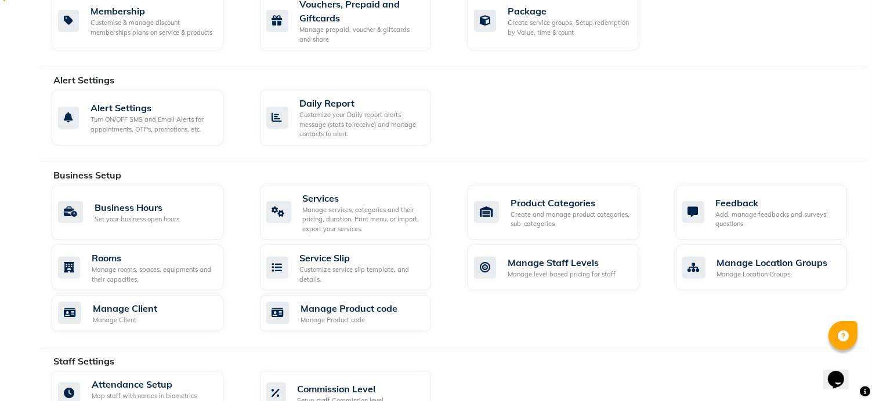
scroll to position [348, 0]
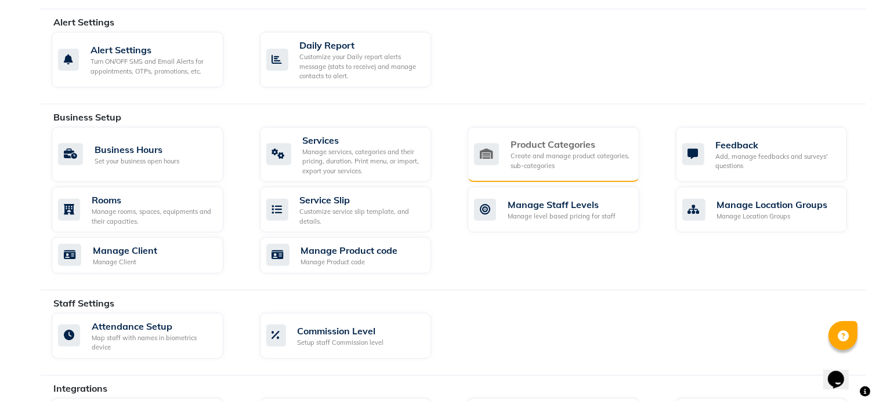
click at [522, 153] on div "Create and manage product categories, sub-categories" at bounding box center [569, 160] width 119 height 19
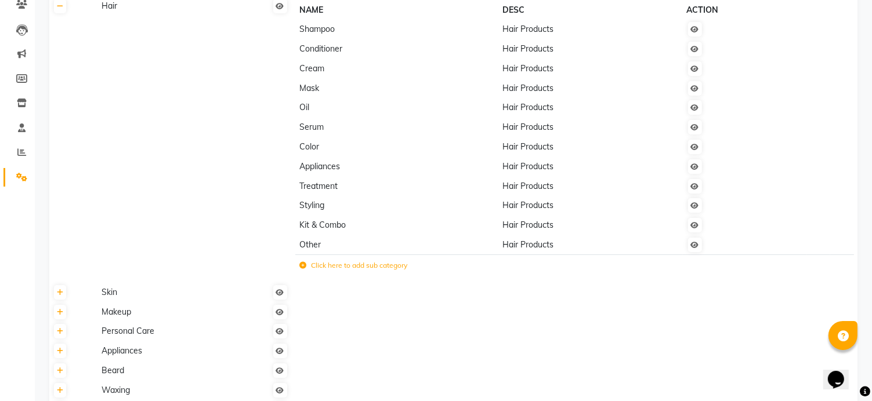
scroll to position [116, 0]
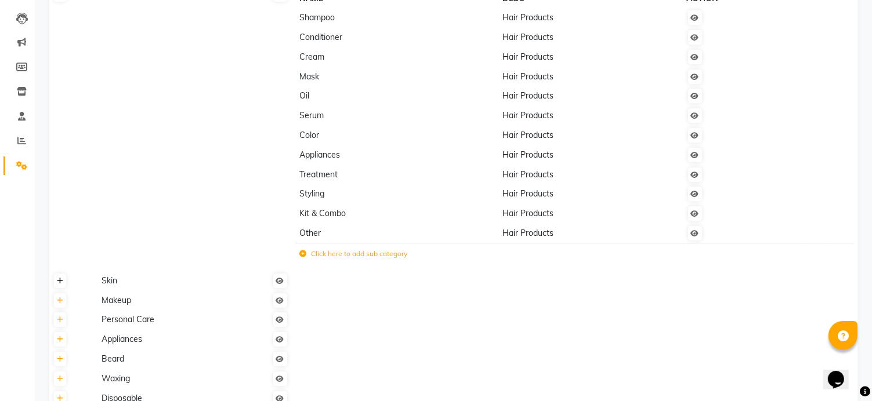
click at [60, 284] on icon at bounding box center [60, 281] width 6 height 7
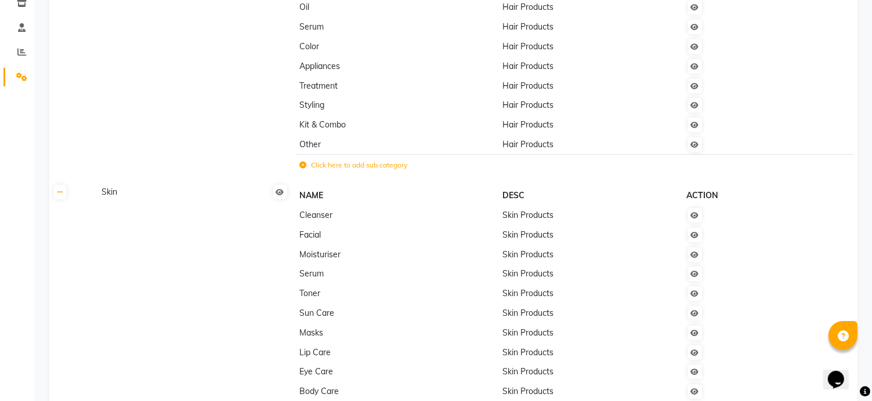
scroll to position [174, 0]
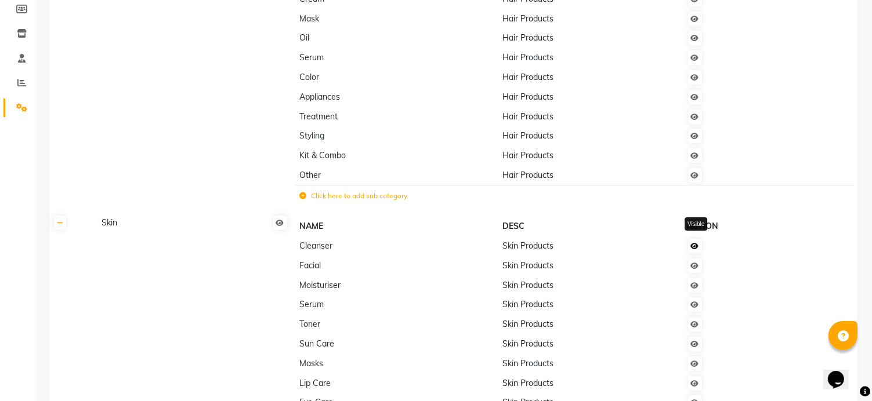
click at [696, 248] on icon at bounding box center [695, 246] width 8 height 7
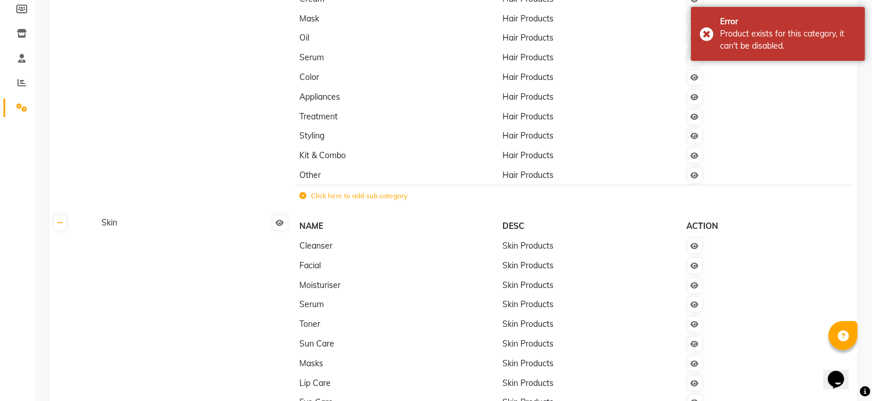
click at [317, 251] on span "Cleanser" at bounding box center [315, 246] width 33 height 10
click at [60, 227] on icon at bounding box center [60, 223] width 6 height 7
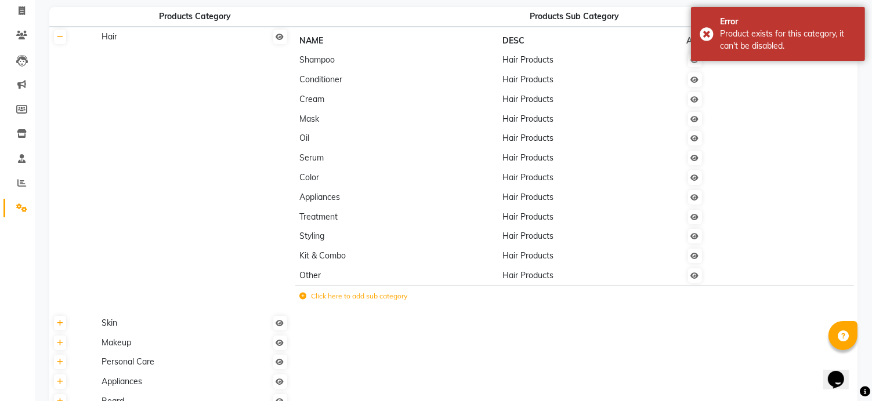
scroll to position [0, 0]
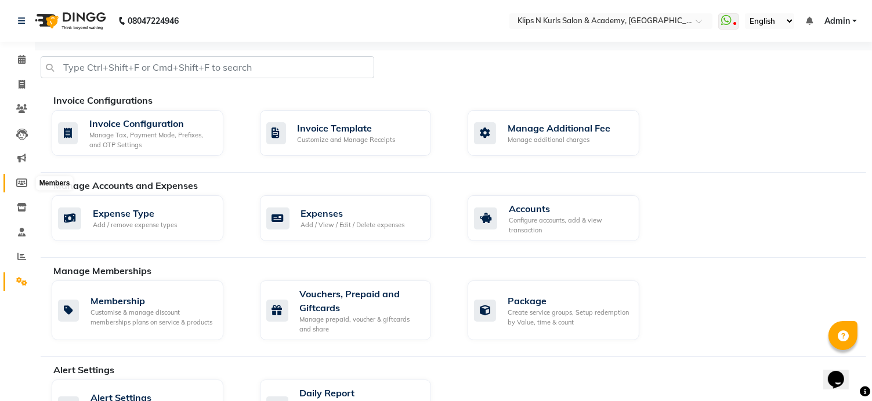
click at [18, 183] on icon at bounding box center [21, 183] width 11 height 9
select select
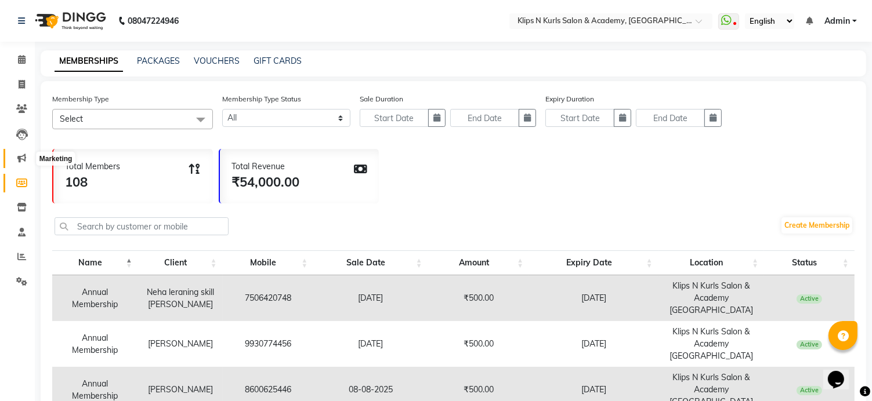
click at [14, 157] on span at bounding box center [22, 158] width 20 height 13
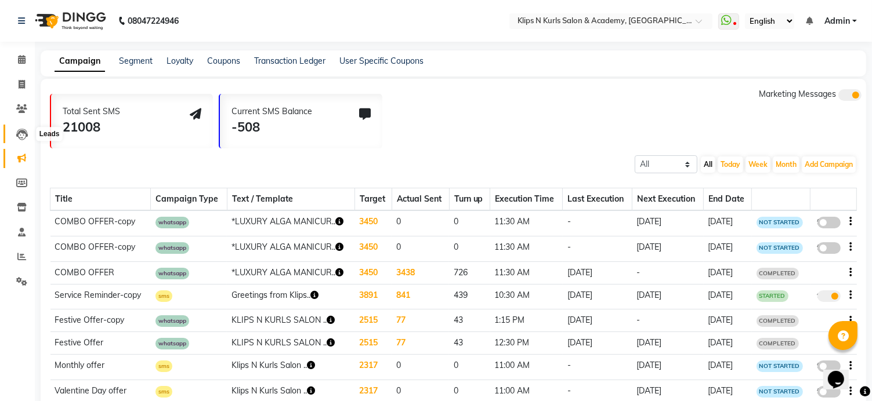
click at [19, 129] on icon at bounding box center [22, 135] width 12 height 12
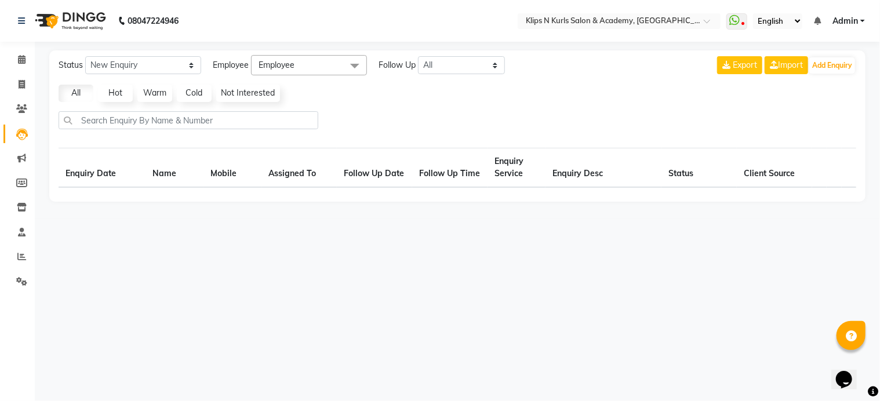
select select "10"
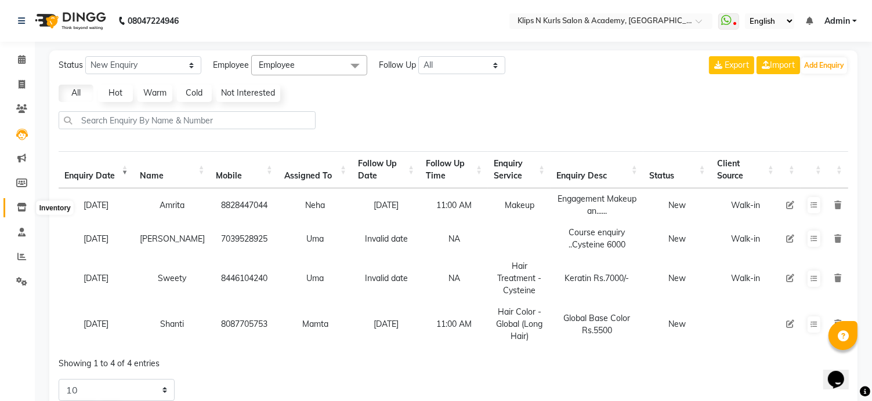
click at [19, 208] on icon at bounding box center [22, 207] width 10 height 9
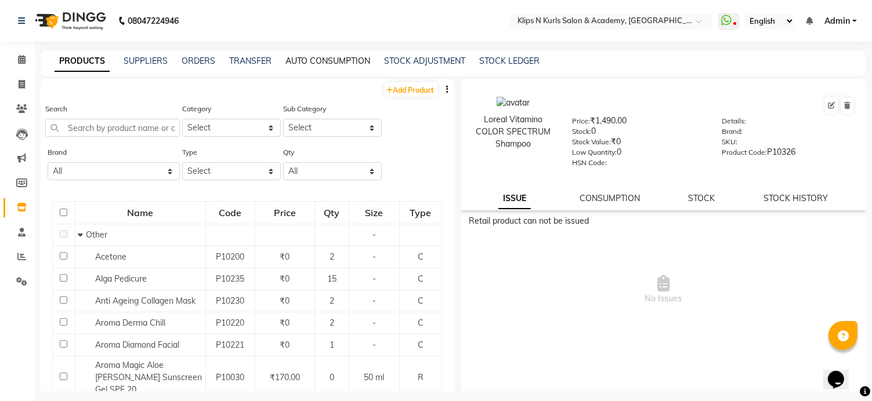
click at [346, 64] on link "AUTO CONSUMPTION" at bounding box center [327, 61] width 85 height 10
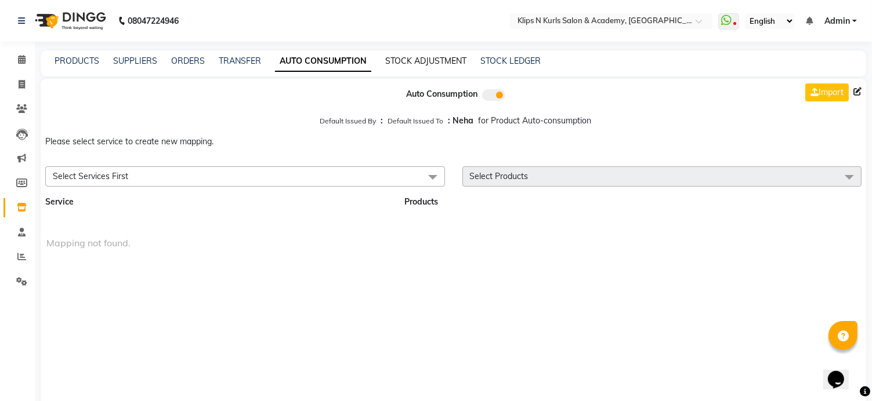
click at [418, 62] on link "STOCK ADJUSTMENT" at bounding box center [425, 61] width 81 height 10
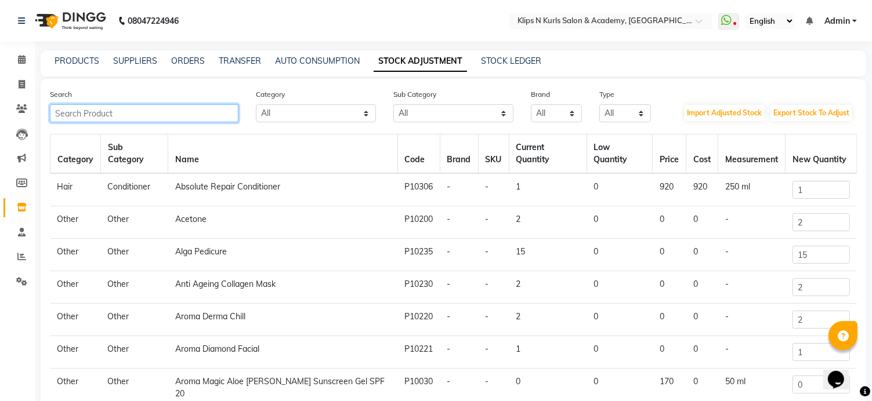
click at [152, 118] on input "text" at bounding box center [144, 113] width 188 height 18
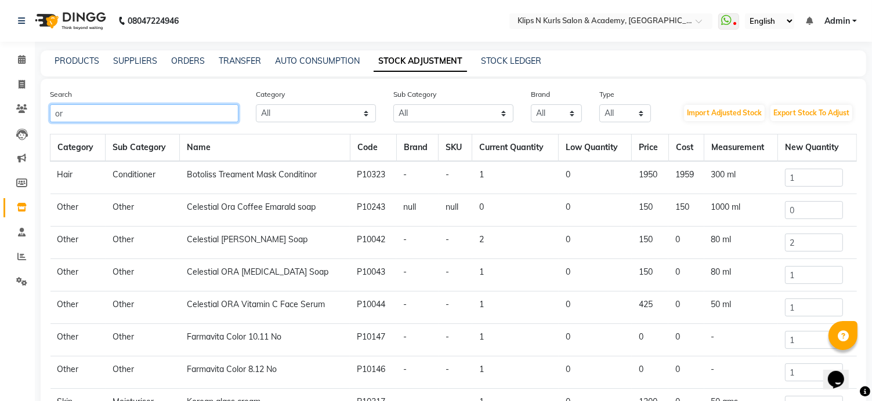
type input "o"
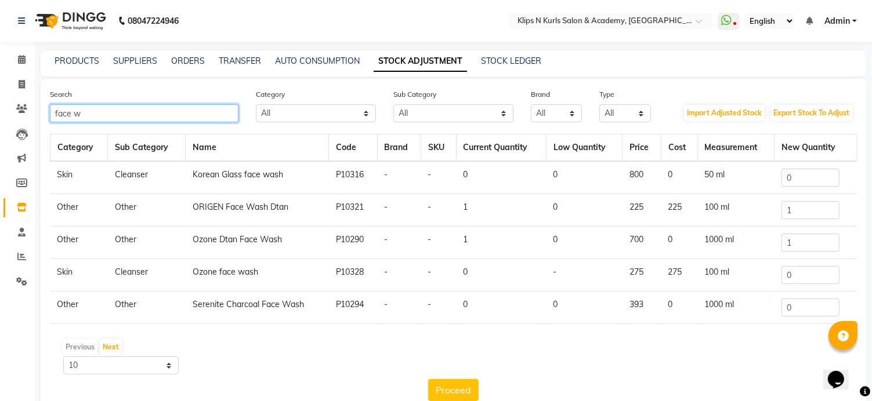
type input "face w"
click at [812, 213] on input "1" at bounding box center [810, 210] width 58 height 18
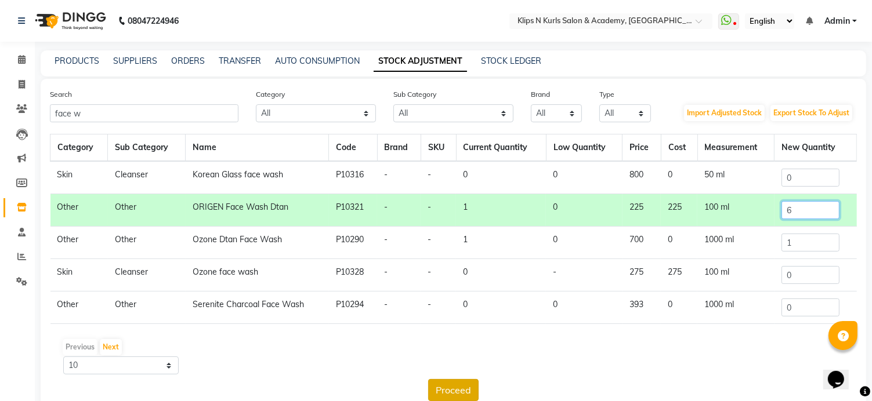
type input "6"
click at [462, 388] on button "Proceed" at bounding box center [453, 390] width 50 height 22
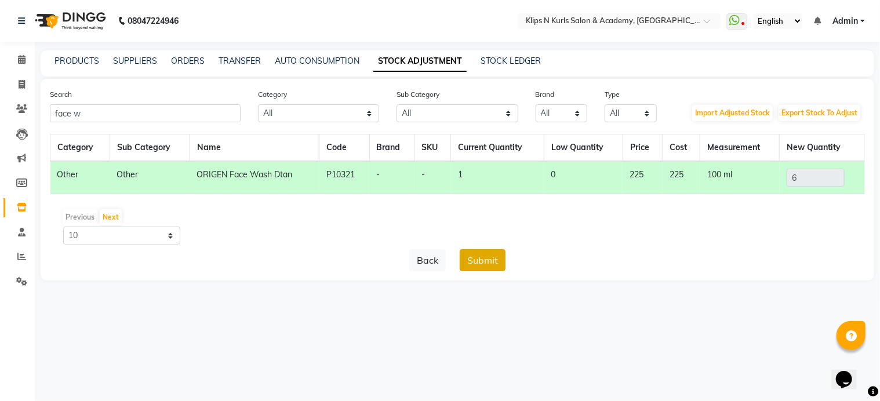
click at [480, 263] on button "Submit" at bounding box center [483, 260] width 46 height 22
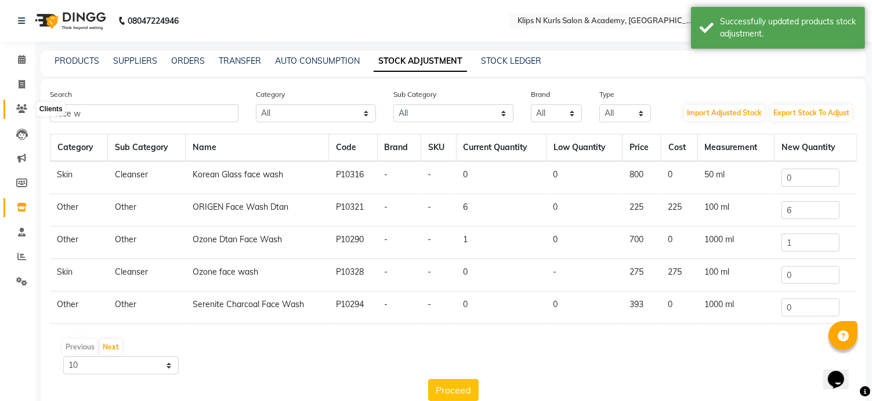
click at [23, 106] on icon at bounding box center [21, 108] width 11 height 9
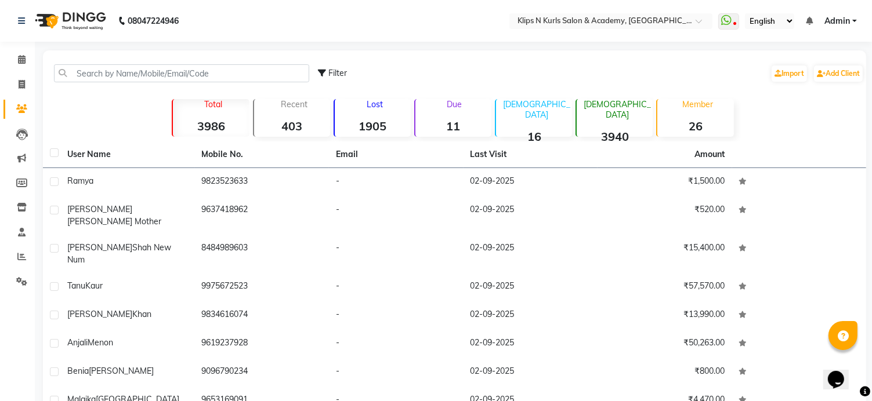
click at [399, 119] on strong "1905" at bounding box center [373, 126] width 76 height 14
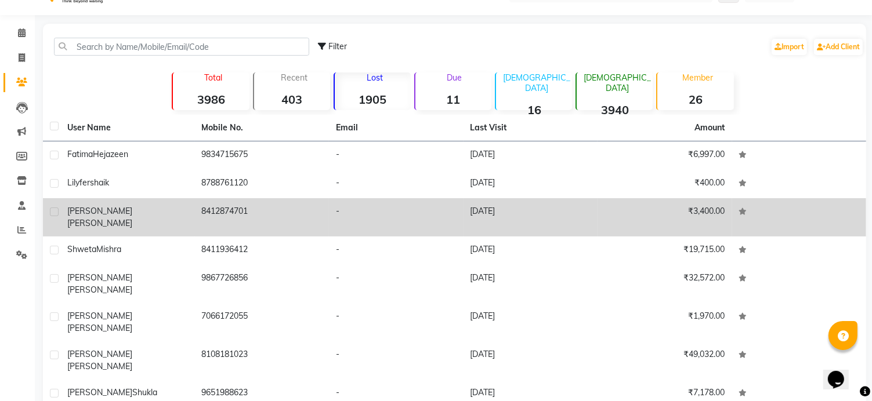
scroll to position [100, 0]
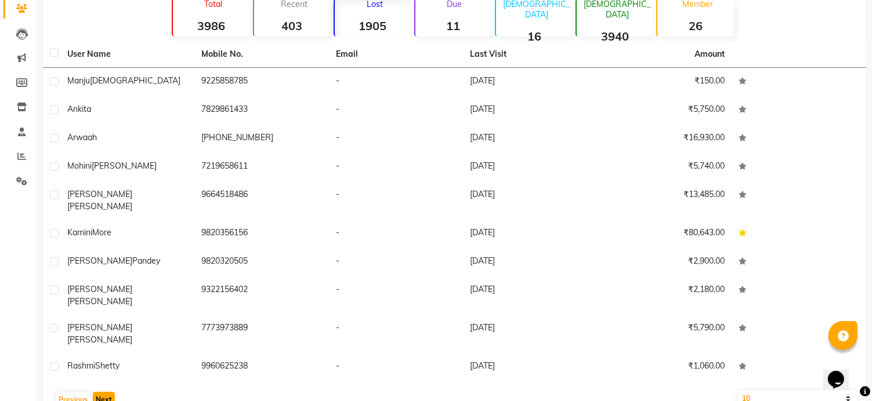
click at [102, 392] on button "Next" at bounding box center [104, 400] width 22 height 16
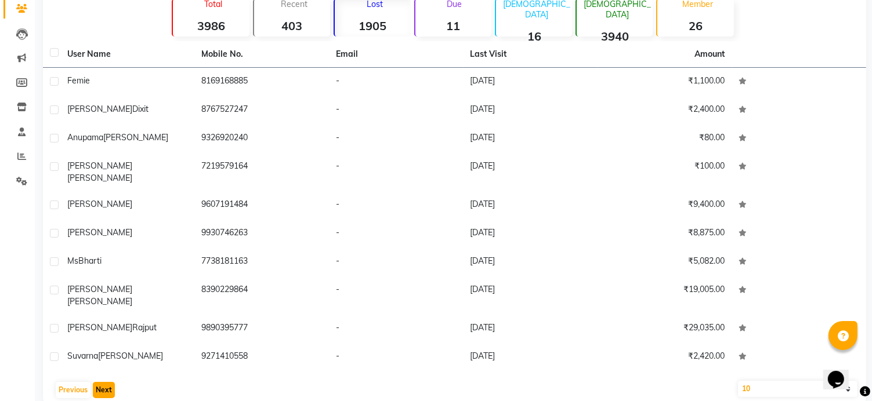
click at [102, 382] on button "Next" at bounding box center [104, 390] width 22 height 16
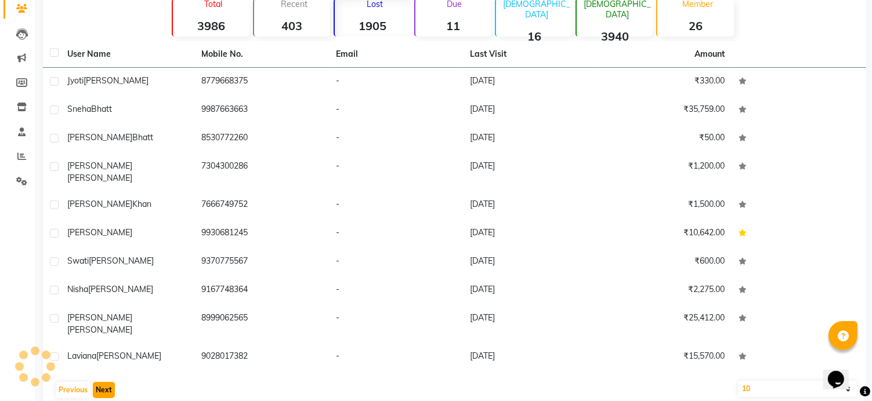
click at [104, 382] on button "Next" at bounding box center [104, 390] width 22 height 16
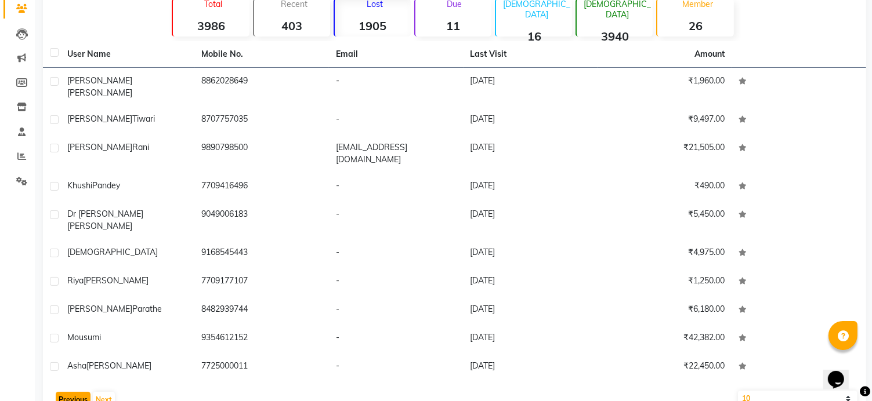
click at [78, 392] on button "Previous" at bounding box center [73, 400] width 35 height 16
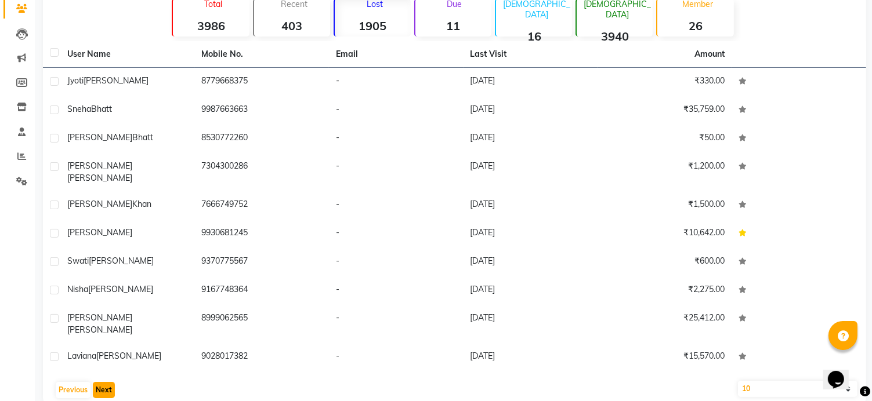
click at [106, 382] on button "Next" at bounding box center [104, 390] width 22 height 16
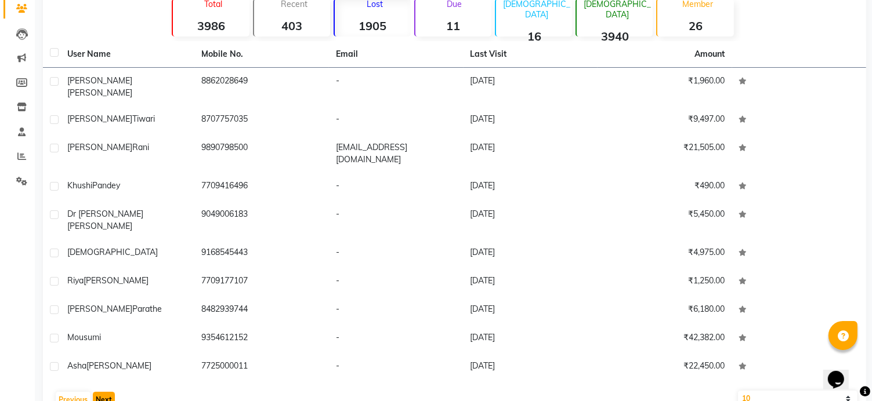
click at [109, 392] on button "Next" at bounding box center [104, 400] width 22 height 16
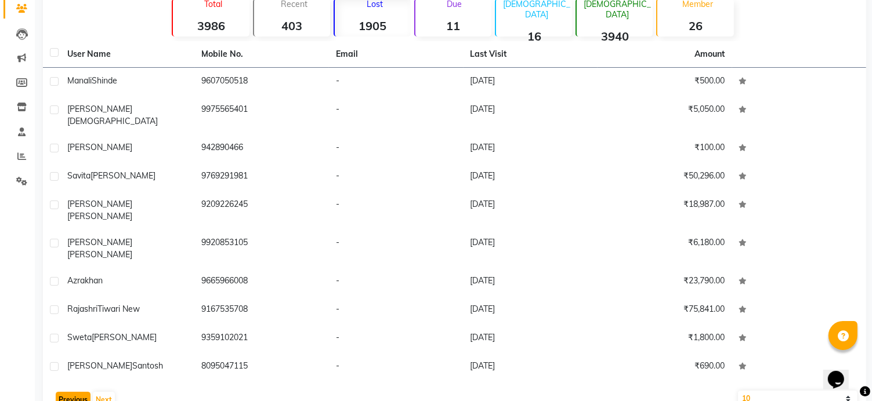
click at [77, 392] on button "Previous" at bounding box center [73, 400] width 35 height 16
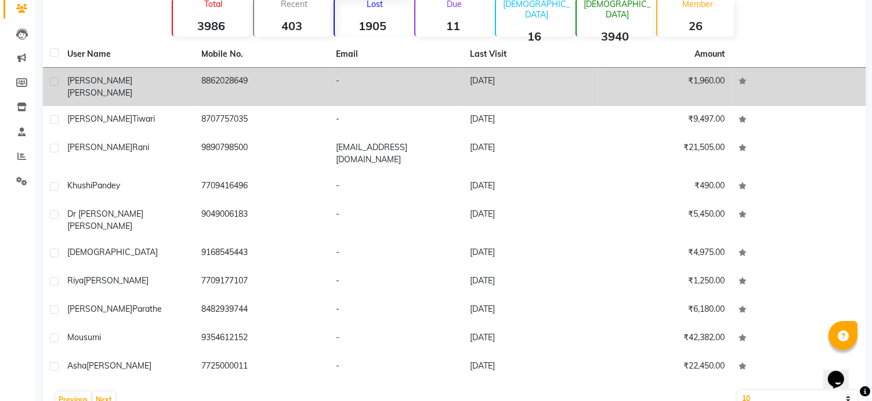
click at [180, 83] on div "Ann Thomas" at bounding box center [127, 87] width 121 height 24
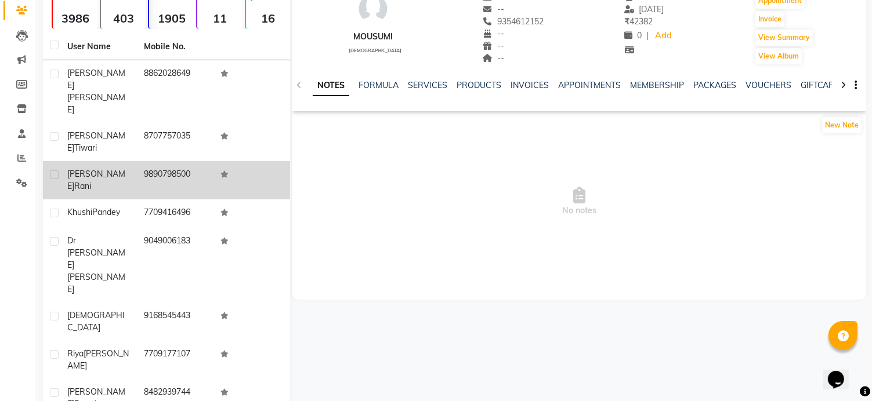
scroll to position [100, 0]
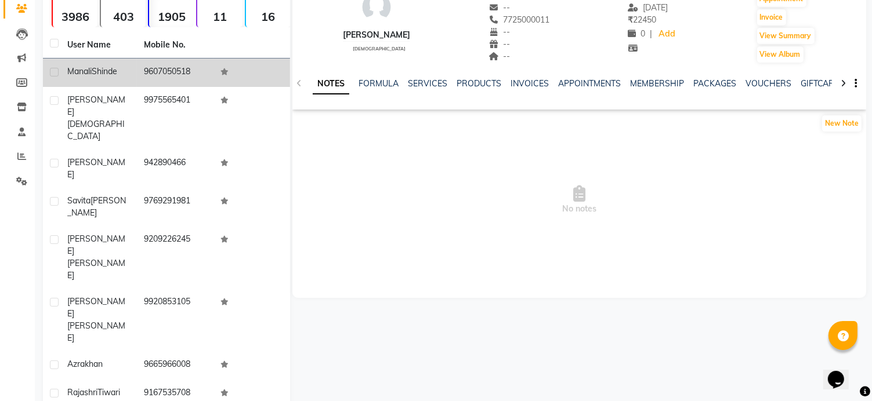
click at [95, 74] on span "Shinde" at bounding box center [105, 71] width 26 height 10
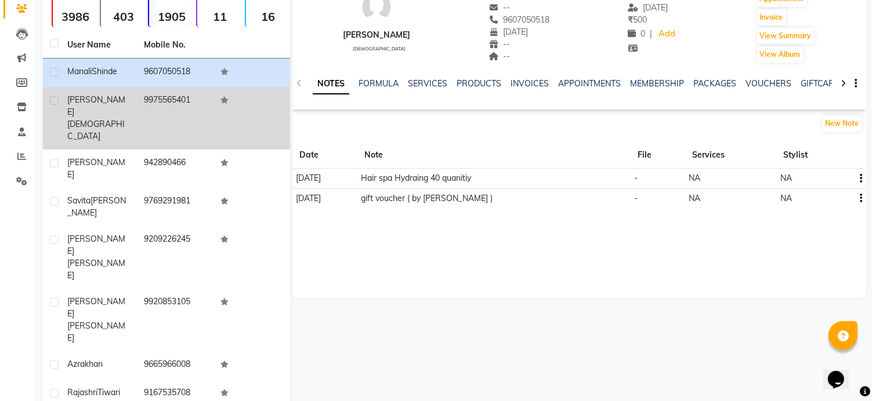
click at [121, 119] on span "vaishnav" at bounding box center [95, 130] width 57 height 23
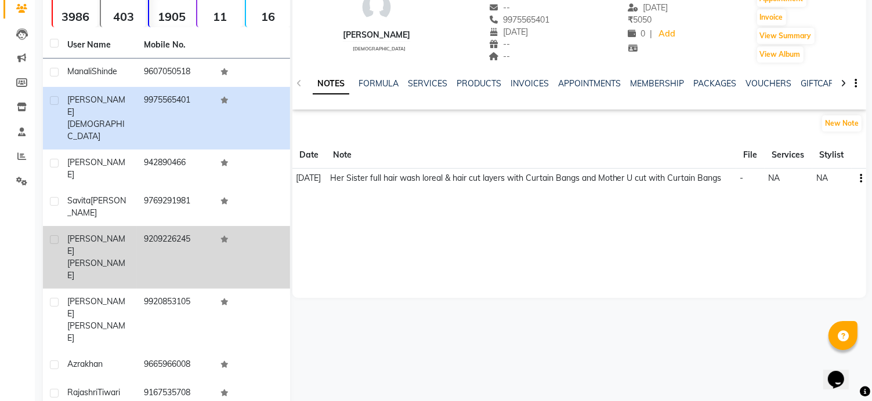
click at [136, 226] on td "Ranjana Bhoir" at bounding box center [98, 257] width 77 height 63
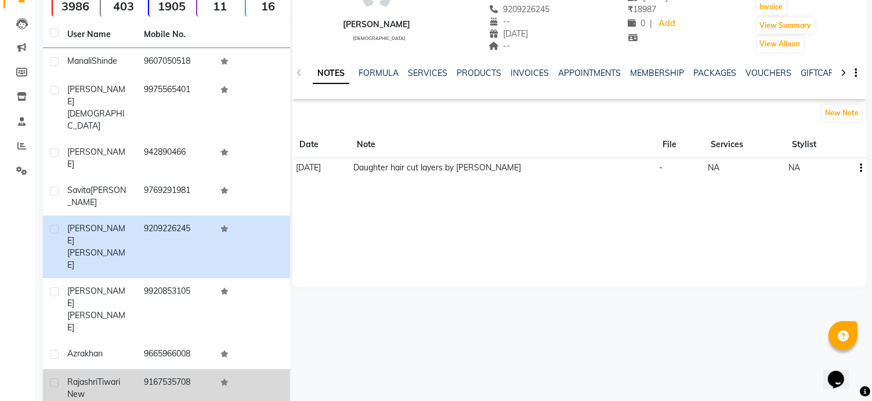
scroll to position [111, 0]
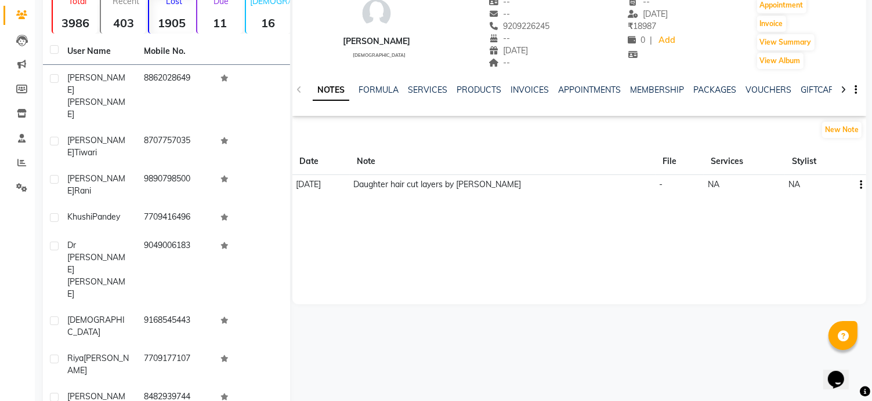
scroll to position [101, 0]
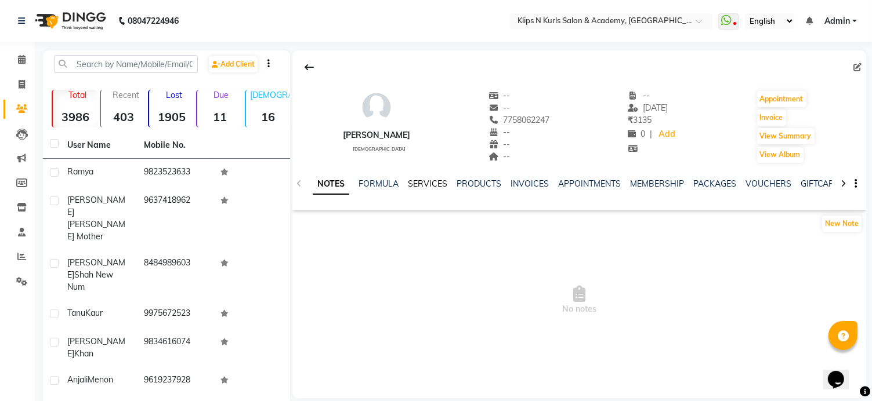
click at [409, 187] on link "SERVICES" at bounding box center [427, 184] width 39 height 10
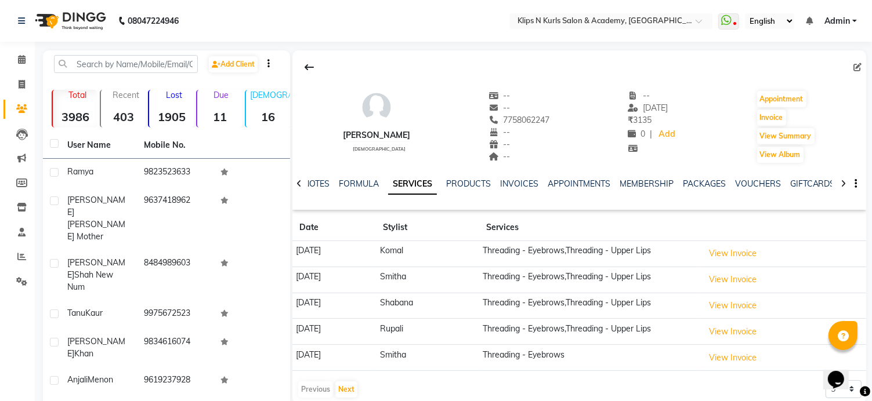
click at [422, 182] on link "SERVICES" at bounding box center [412, 184] width 49 height 21
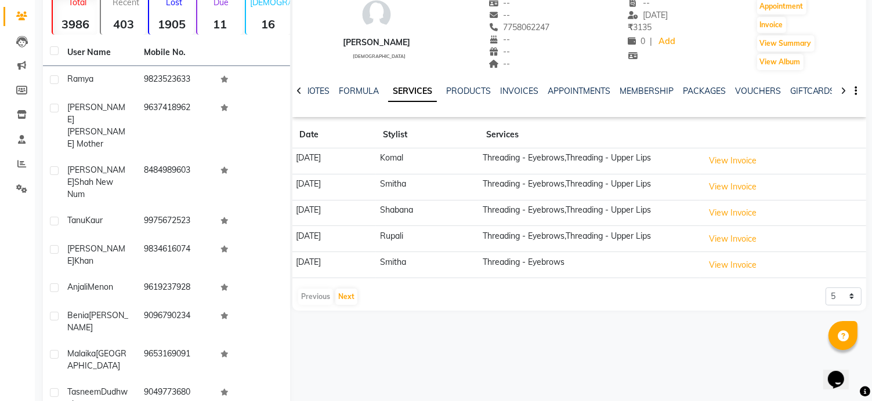
scroll to position [141, 0]
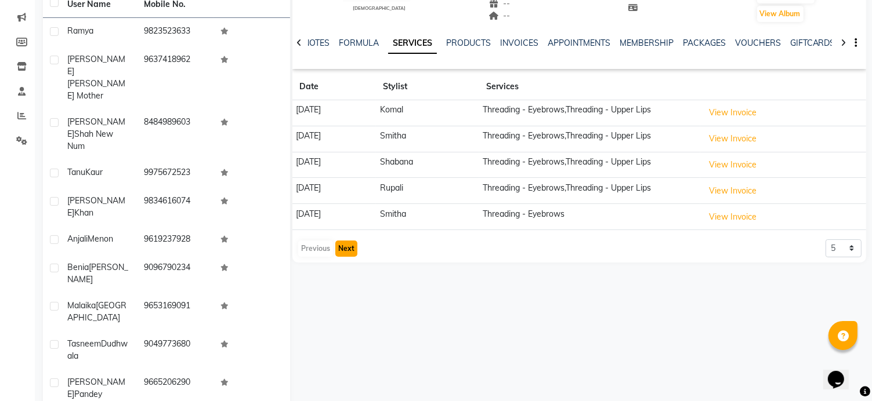
click at [347, 248] on button "Next" at bounding box center [346, 249] width 22 height 16
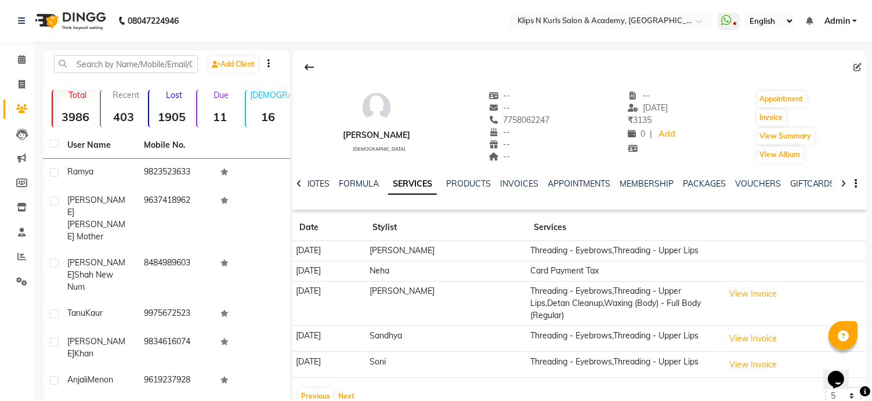
scroll to position [0, 0]
click at [782, 117] on button "Invoice" at bounding box center [771, 118] width 29 height 16
select select "124"
select select "service"
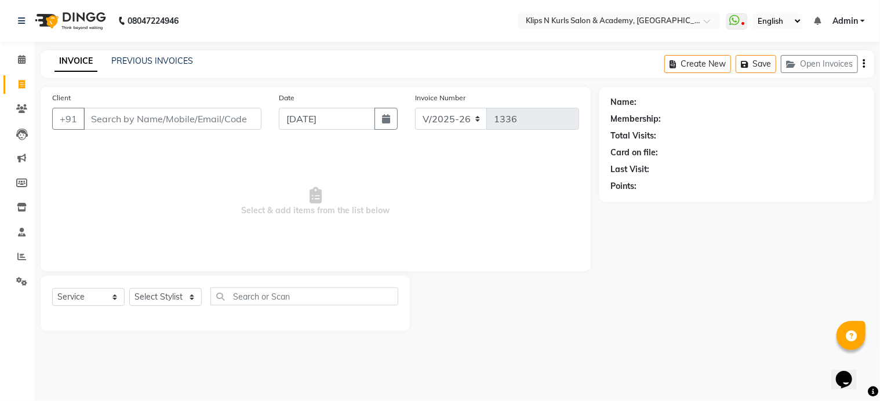
type input "7758062247"
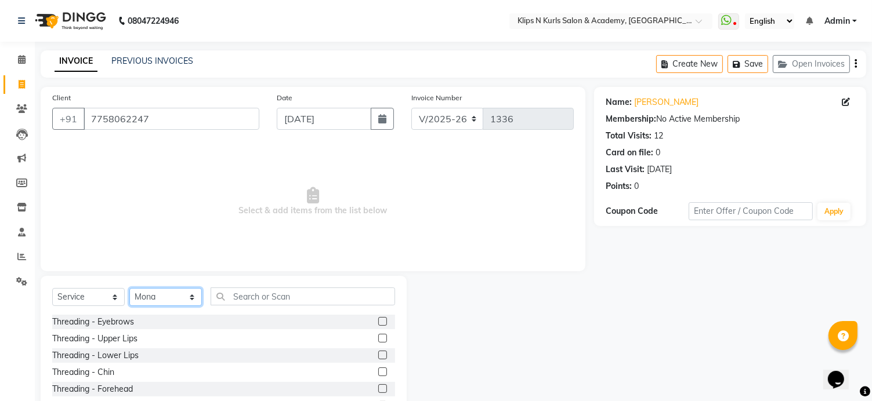
click at [161, 297] on select "Select Stylist Chandani Front Desk Ishika Mona Neha Pooja Priya Smitha" at bounding box center [165, 297] width 72 height 18
select select "84310"
click at [129, 289] on select "Select Stylist Chandani Front Desk Ishika Mona Neha Pooja Priya Smitha" at bounding box center [165, 297] width 72 height 18
click at [378, 323] on label at bounding box center [382, 321] width 9 height 9
click at [378, 323] on input "checkbox" at bounding box center [382, 322] width 8 height 8
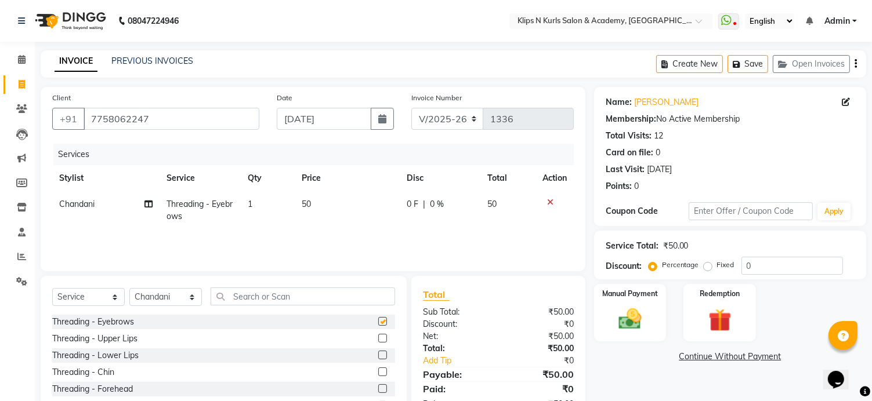
checkbox input "false"
click at [260, 298] on input "text" at bounding box center [303, 297] width 184 height 18
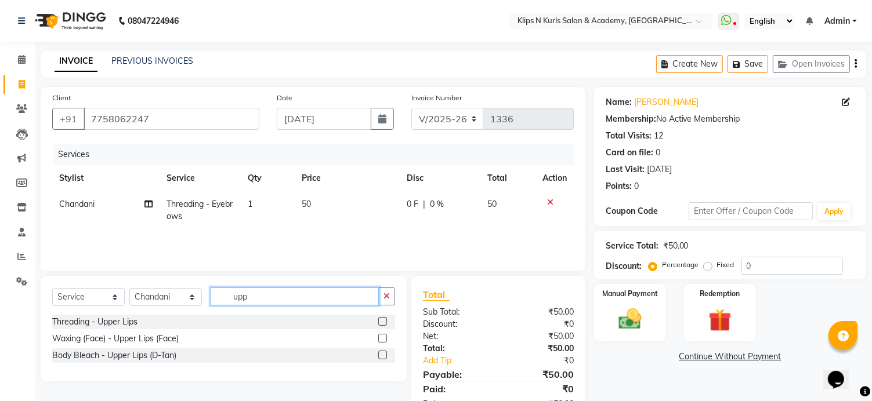
type input "upp"
click at [380, 338] on label at bounding box center [382, 338] width 9 height 9
click at [380, 338] on input "checkbox" at bounding box center [382, 339] width 8 height 8
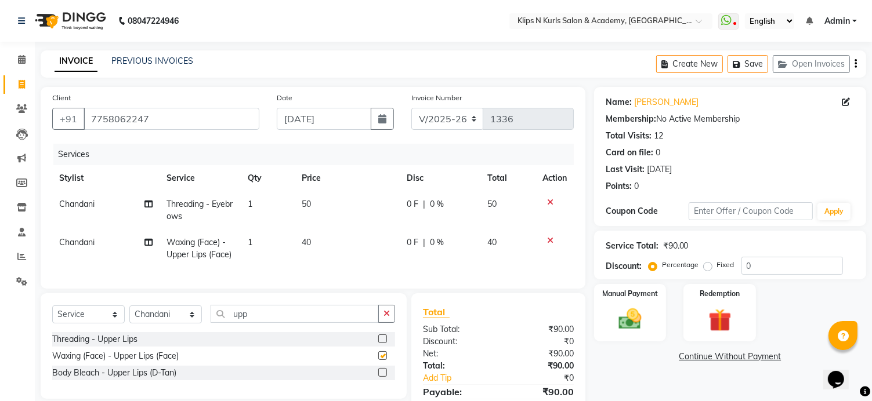
checkbox input "false"
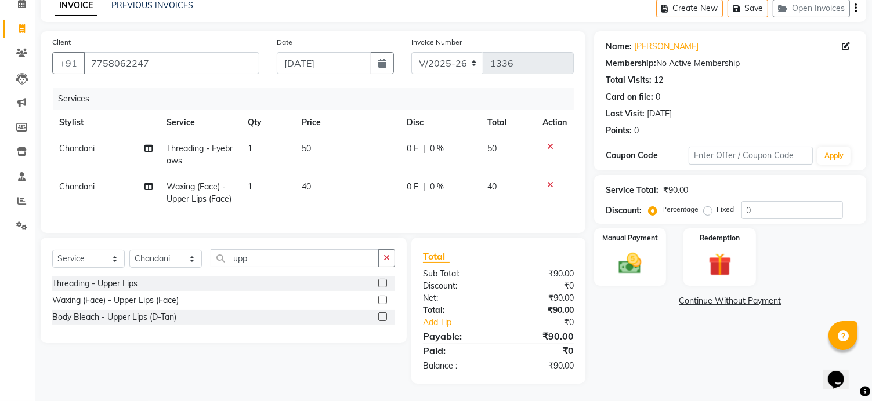
scroll to position [65, 0]
click at [184, 258] on select "Select Stylist Chandani Front Desk Ishika Mona Neha Pooja Priya Smitha" at bounding box center [165, 259] width 72 height 18
select select "19587"
click at [129, 251] on select "Select Stylist Chandani Front Desk [PERSON_NAME] [PERSON_NAME] Neha Pooja [PERS…" at bounding box center [165, 259] width 72 height 18
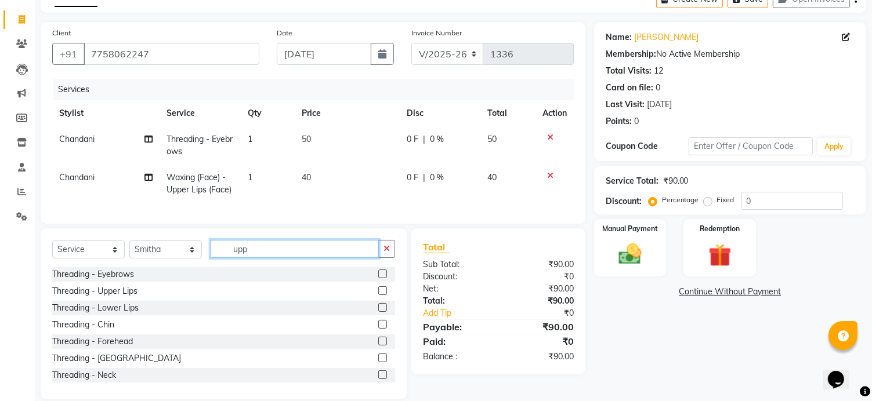
click at [262, 258] on input "upp" at bounding box center [295, 249] width 168 height 18
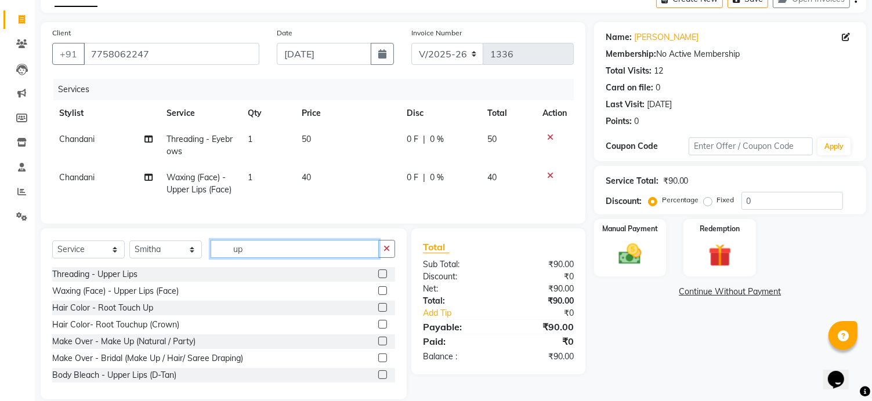
type input "u"
type input "a"
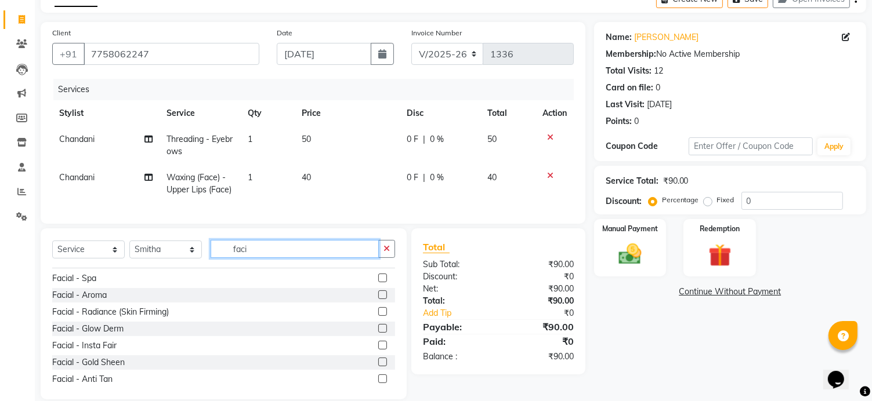
scroll to position [70, 0]
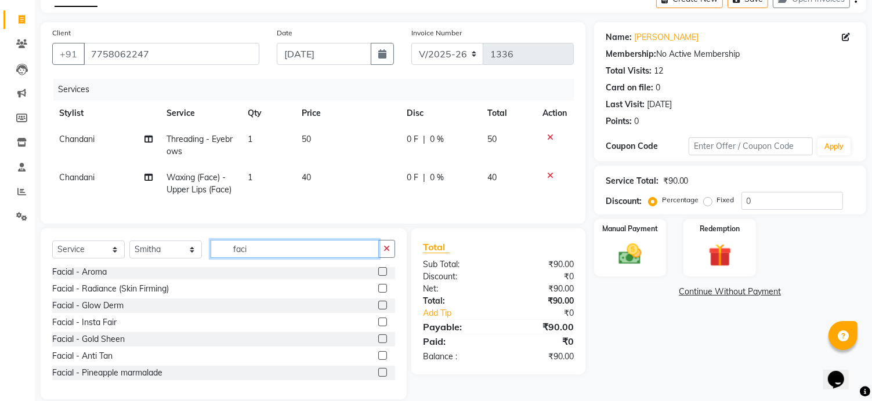
type input "faci"
click at [378, 360] on label at bounding box center [382, 355] width 9 height 9
click at [378, 360] on input "checkbox" at bounding box center [382, 357] width 8 height 8
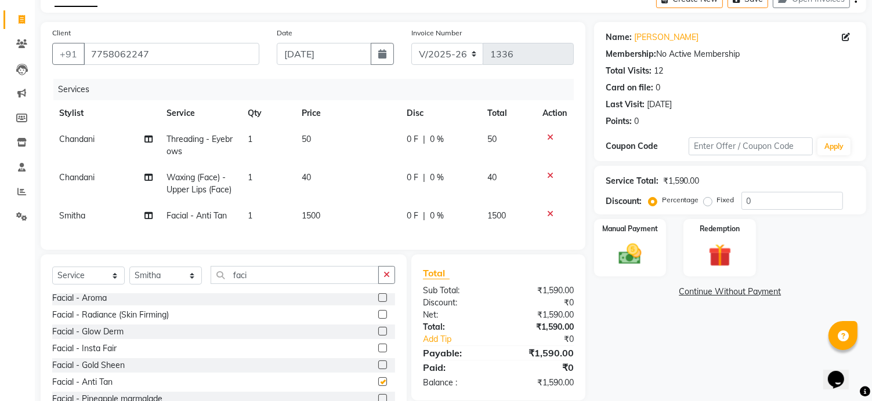
checkbox input "false"
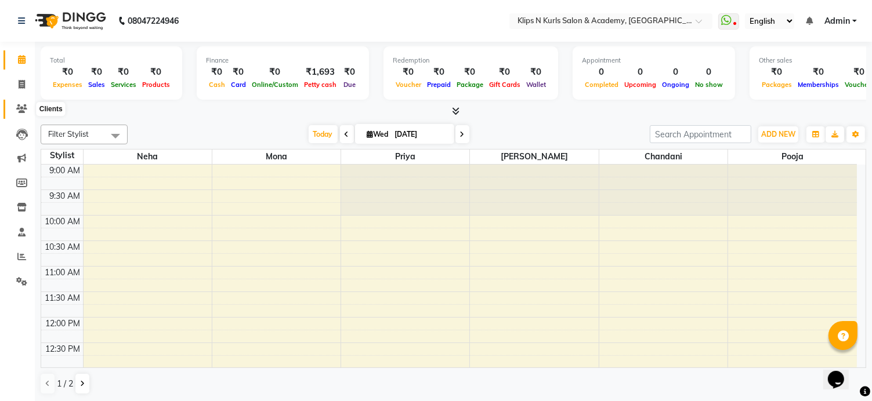
click at [21, 111] on icon at bounding box center [21, 108] width 11 height 9
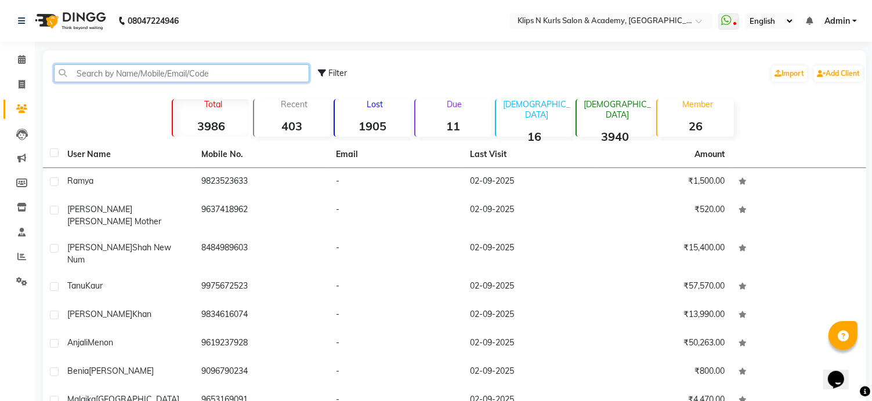
click at [88, 67] on input "text" at bounding box center [181, 73] width 255 height 18
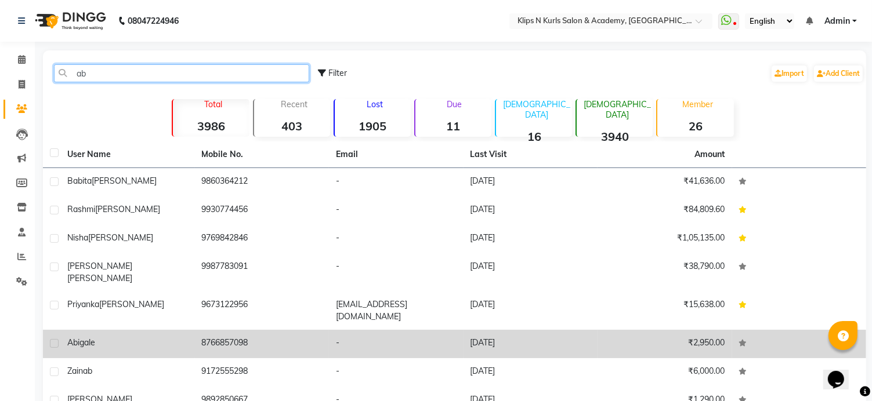
type input "ab"
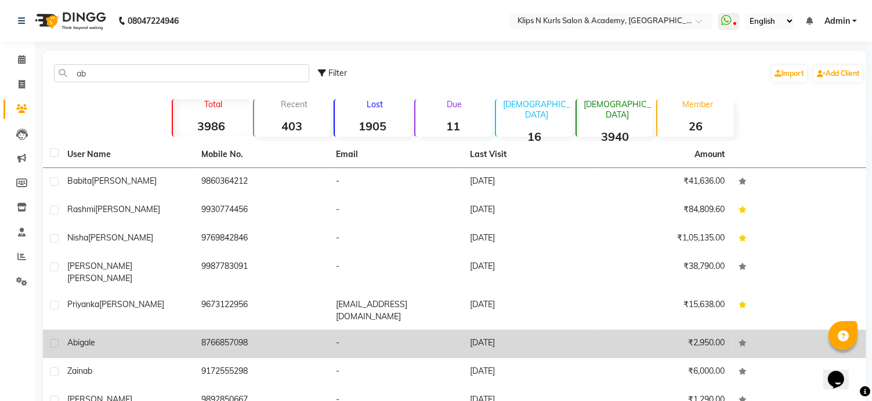
click at [416, 330] on td "-" at bounding box center [396, 344] width 135 height 28
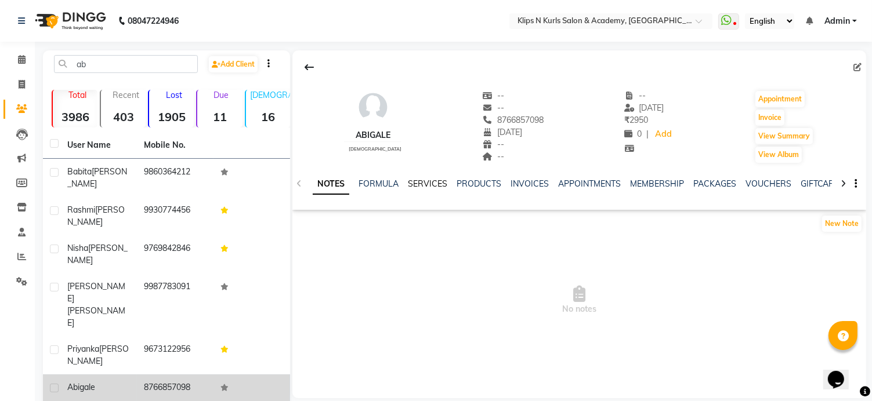
click at [429, 186] on link "SERVICES" at bounding box center [427, 184] width 39 height 10
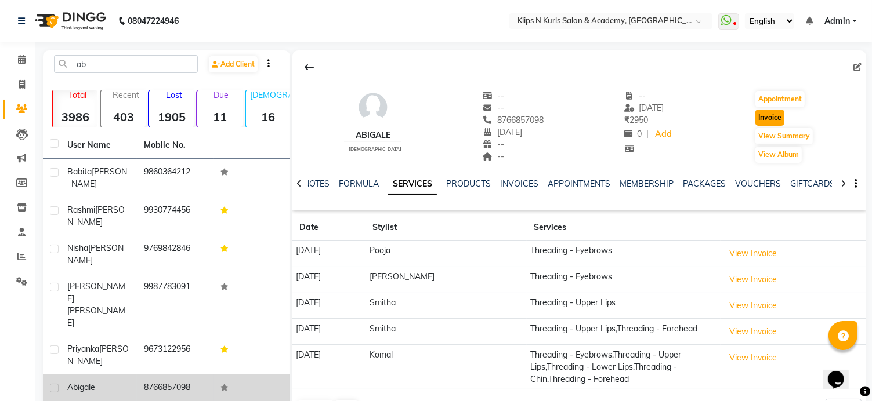
click at [773, 114] on button "Invoice" at bounding box center [769, 118] width 29 height 16
select select "124"
select select "service"
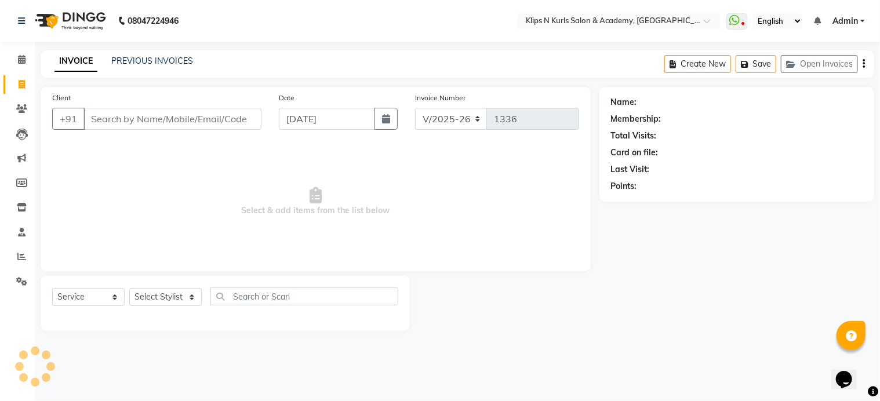
type input "8766857098"
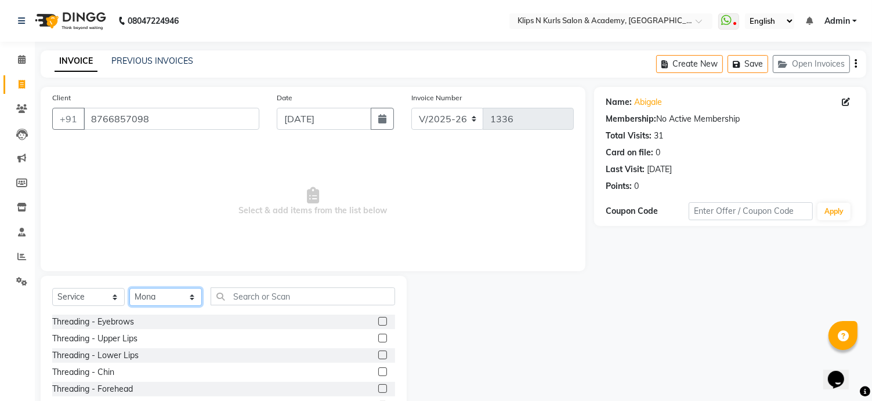
click at [158, 296] on select "Select Stylist Chandani Front Desk Ishika Mona Neha Pooja Priya Smitha" at bounding box center [165, 297] width 72 height 18
select select "86065"
click at [129, 289] on select "Select Stylist Chandani Front Desk Ishika Mona Neha Pooja Priya Smitha" at bounding box center [165, 297] width 72 height 18
click at [378, 322] on label at bounding box center [382, 321] width 9 height 9
click at [378, 322] on input "checkbox" at bounding box center [382, 322] width 8 height 8
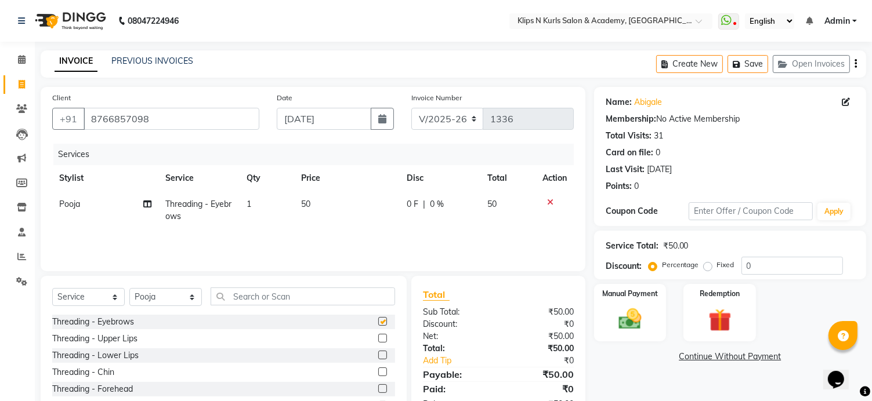
checkbox input "false"
click at [640, 321] on img at bounding box center [630, 319] width 38 height 27
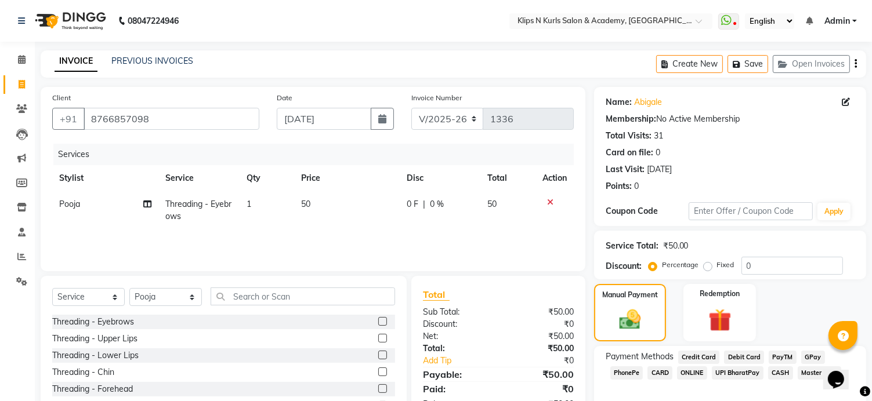
click at [810, 357] on span "GPay" at bounding box center [813, 357] width 24 height 13
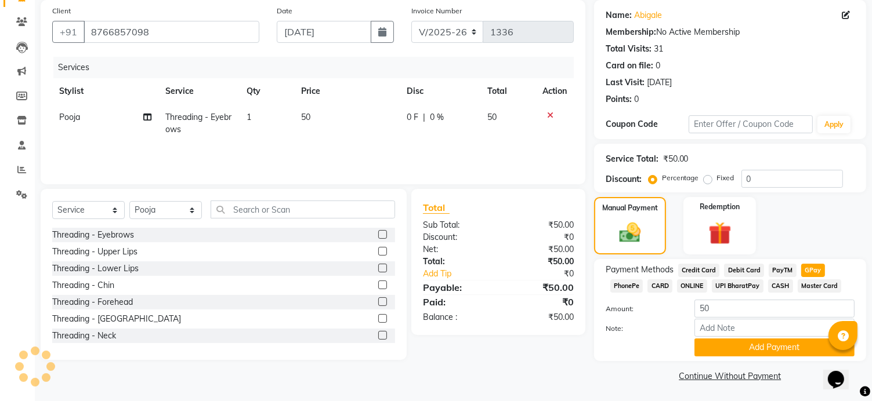
scroll to position [89, 0]
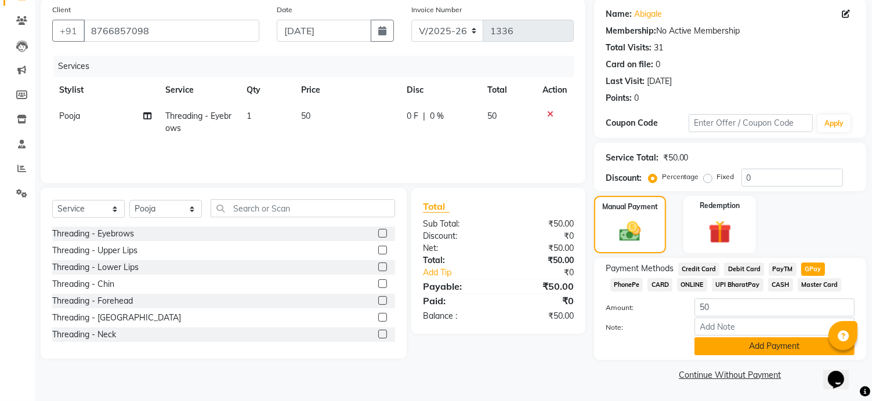
click at [804, 343] on button "Add Payment" at bounding box center [774, 347] width 160 height 18
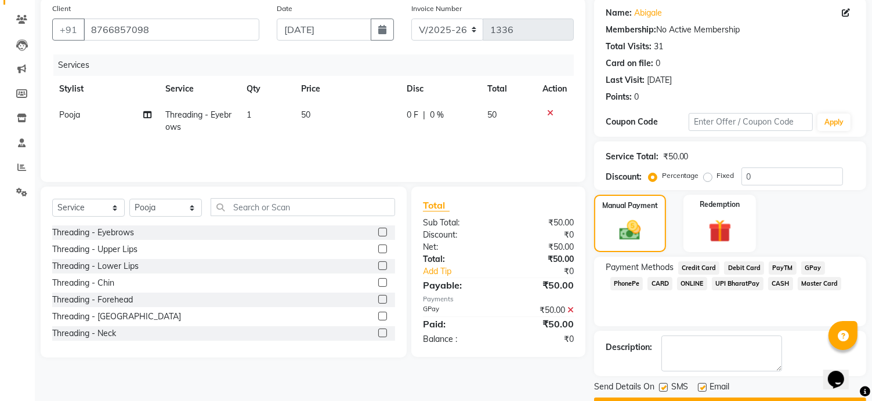
scroll to position [121, 0]
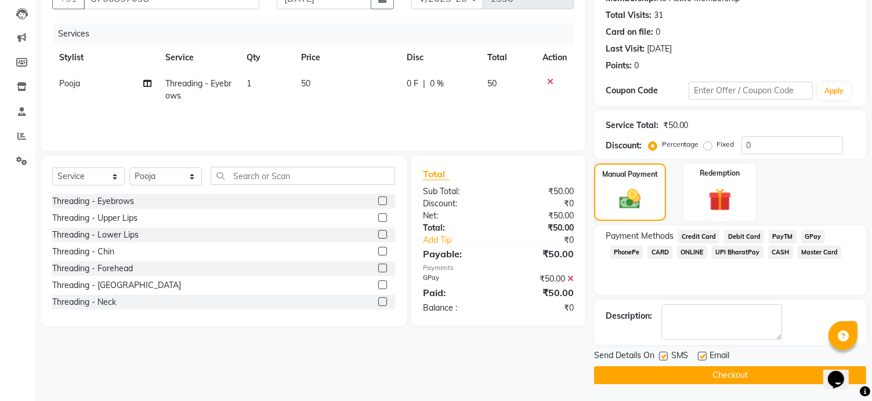
click at [800, 368] on button "Checkout" at bounding box center [730, 376] width 272 height 18
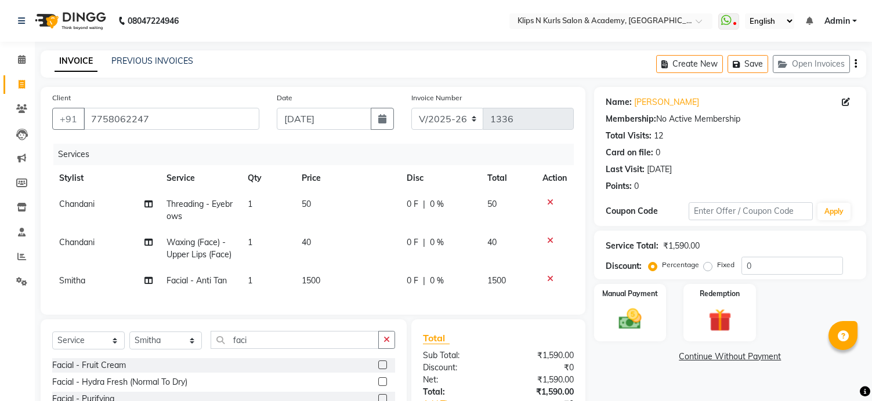
select select "124"
select select "service"
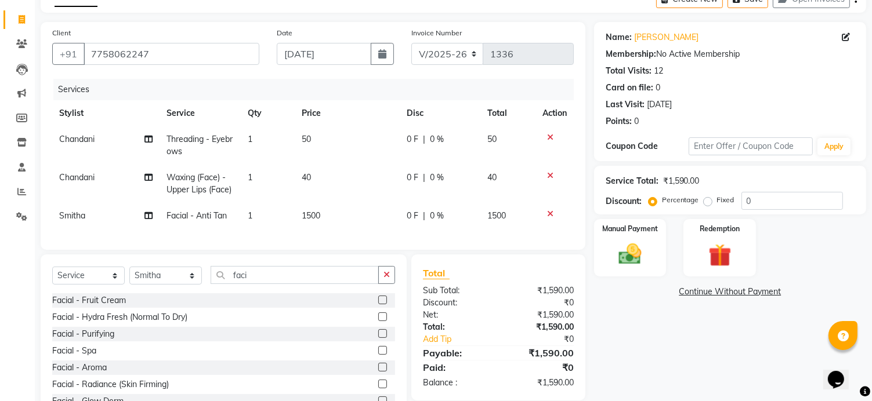
scroll to position [70, 0]
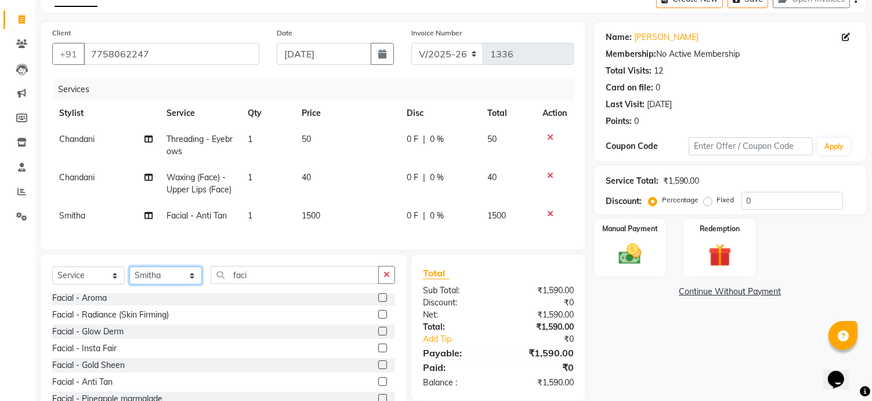
click at [155, 282] on select "Select Stylist Chandani Front Desk [PERSON_NAME] [PERSON_NAME] Neha Pooja [PERS…" at bounding box center [165, 276] width 72 height 18
select select "49322"
click at [129, 277] on select "Select Stylist Chandani Front Desk [PERSON_NAME] [PERSON_NAME] Neha Pooja [PERS…" at bounding box center [165, 276] width 72 height 18
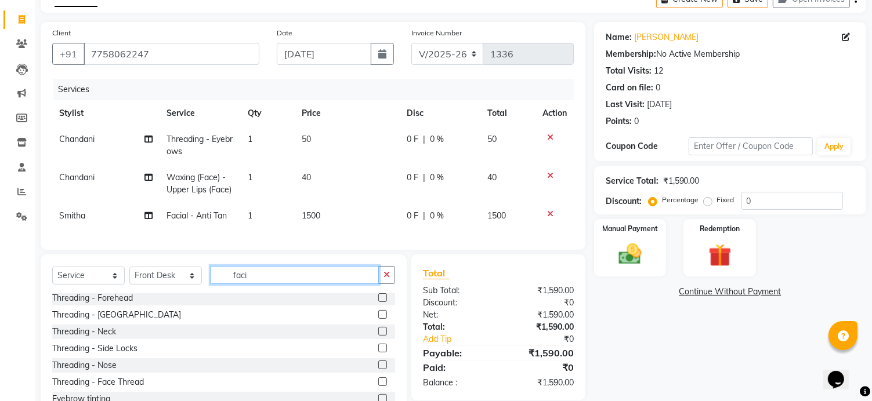
click at [259, 284] on input "faci" at bounding box center [295, 275] width 168 height 18
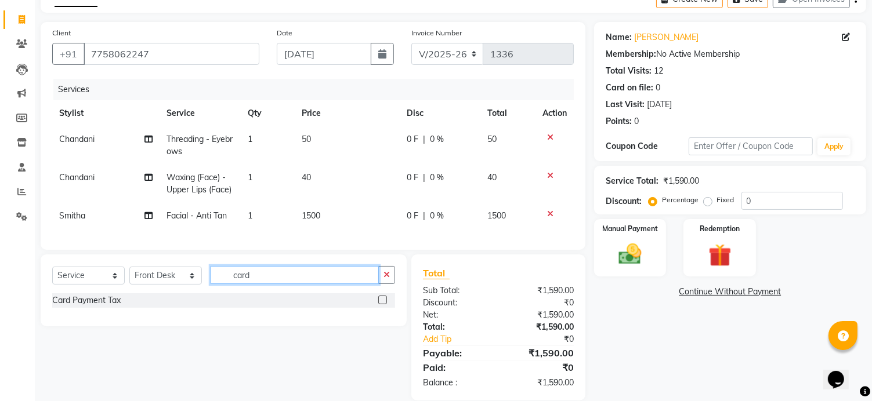
scroll to position [0, 0]
type input "card"
click at [383, 304] on label at bounding box center [382, 300] width 9 height 9
click at [383, 304] on input "checkbox" at bounding box center [382, 301] width 8 height 8
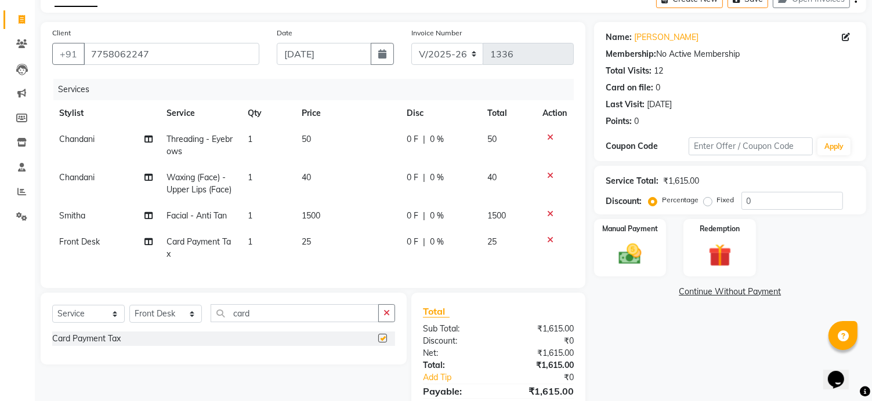
checkbox input "false"
click at [324, 240] on td "25" at bounding box center [347, 248] width 105 height 38
select select "49322"
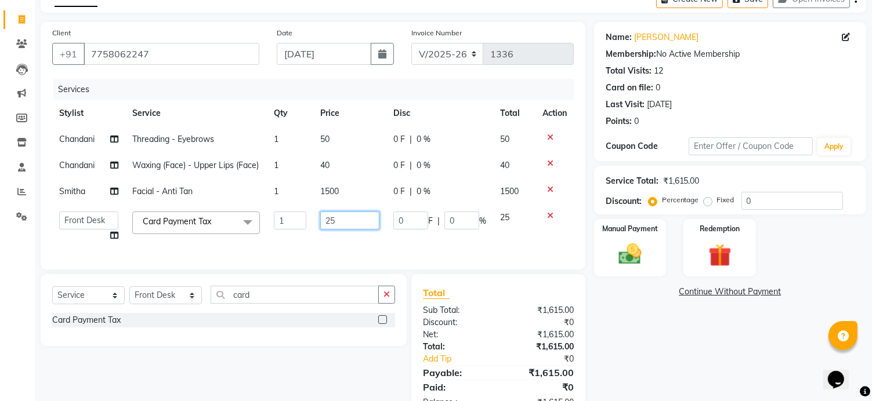
click at [343, 215] on input "25" at bounding box center [349, 221] width 59 height 18
type input "2"
type input "32"
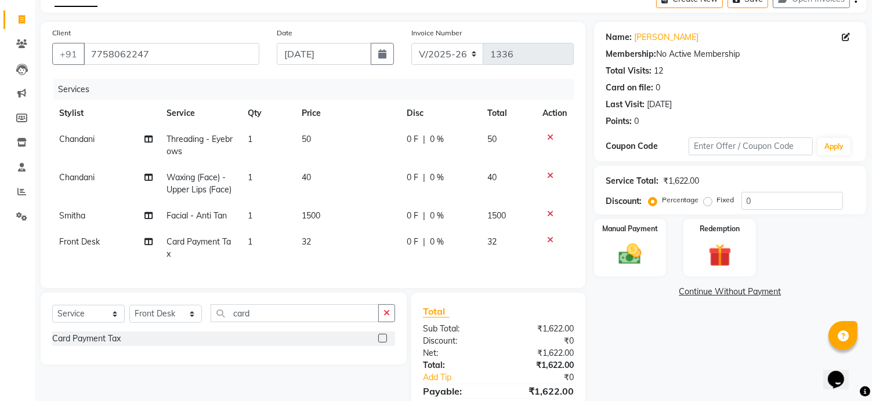
click at [741, 359] on div "Name: [PERSON_NAME] Membership: No Active Membership Total Visits: 12 Card on f…" at bounding box center [734, 230] width 281 height 417
click at [624, 264] on img at bounding box center [630, 254] width 38 height 27
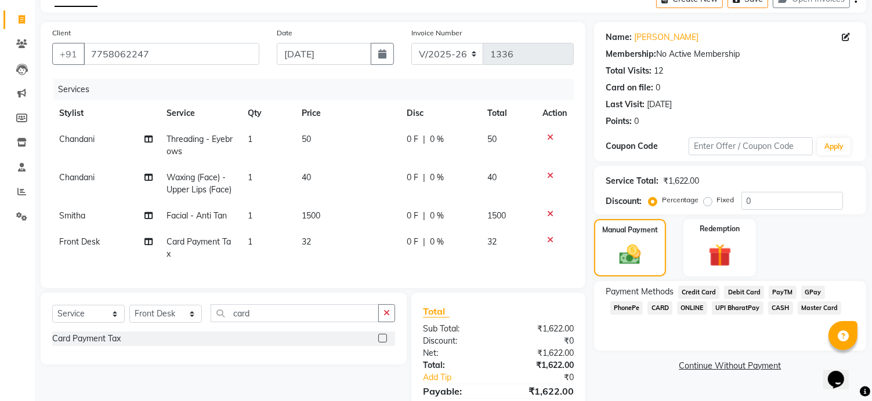
click at [703, 293] on span "Credit Card" at bounding box center [699, 292] width 42 height 13
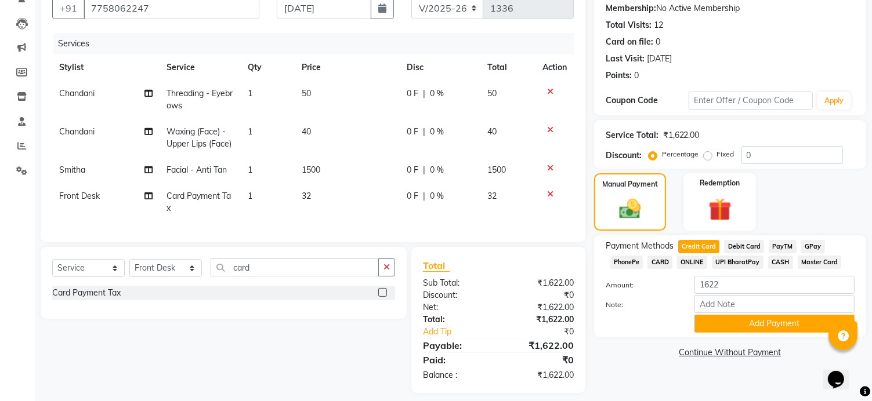
scroll to position [129, 0]
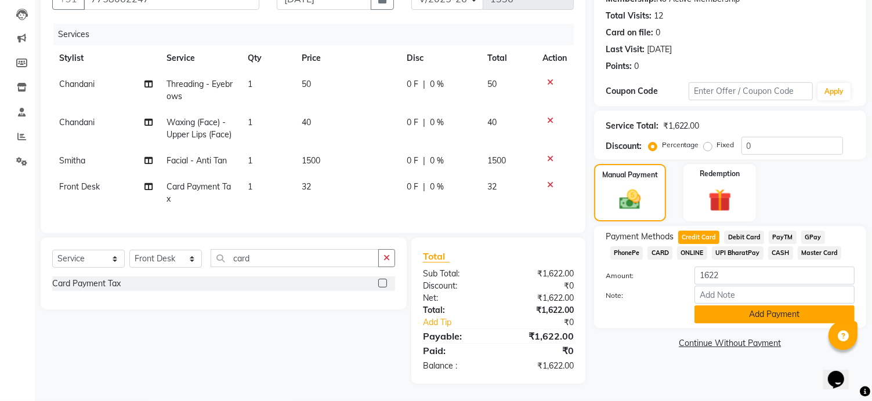
click at [763, 306] on button "Add Payment" at bounding box center [774, 315] width 160 height 18
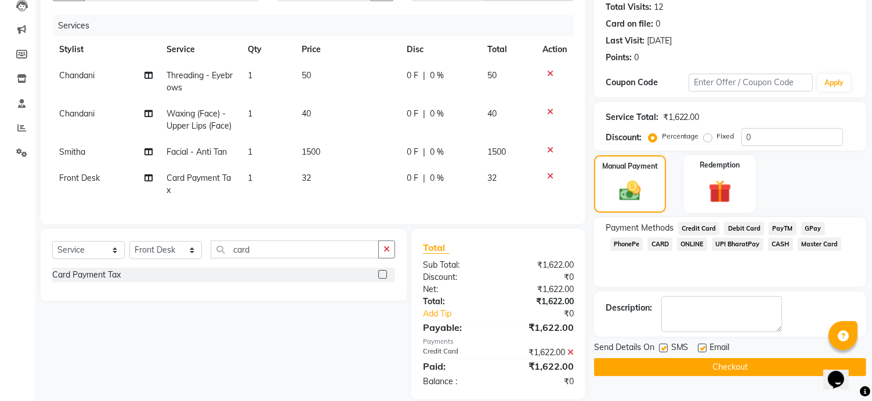
click at [742, 361] on button "Checkout" at bounding box center [730, 367] width 272 height 18
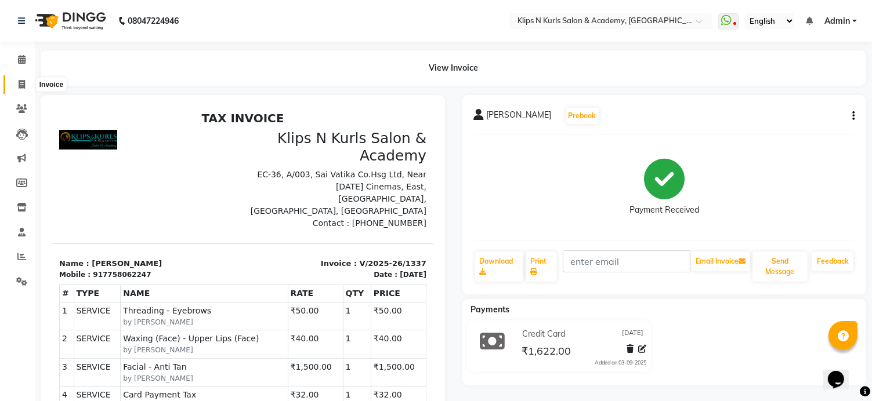
click at [21, 85] on icon at bounding box center [22, 84] width 6 height 9
select select "124"
select select "service"
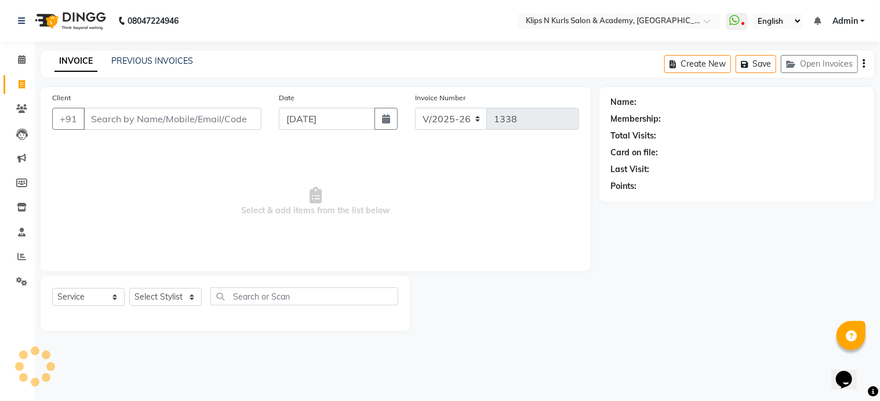
select select "3852"
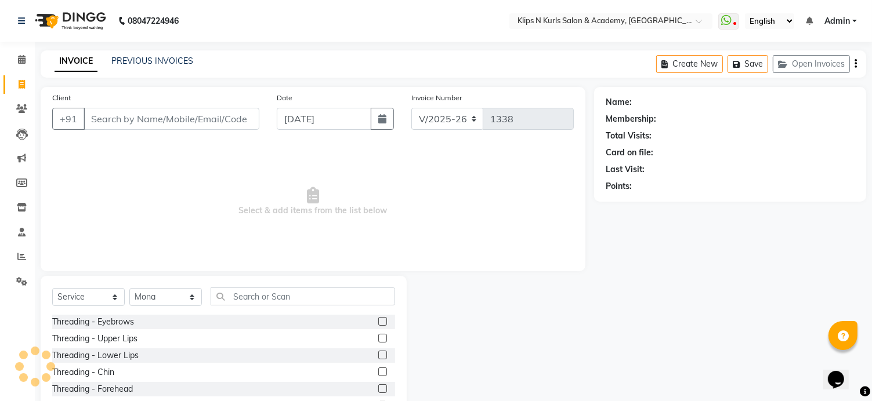
click at [93, 119] on input "Client" at bounding box center [172, 119] width 176 height 22
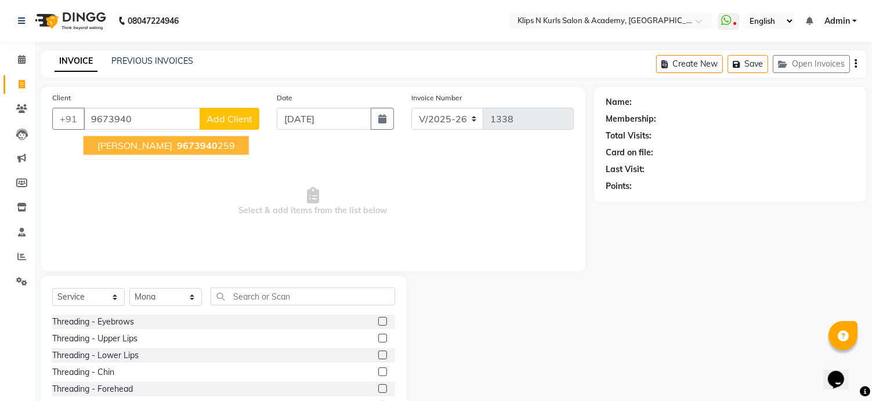
click at [123, 141] on span "Maheshwari Rawat" at bounding box center [134, 146] width 75 height 12
type input "9673940259"
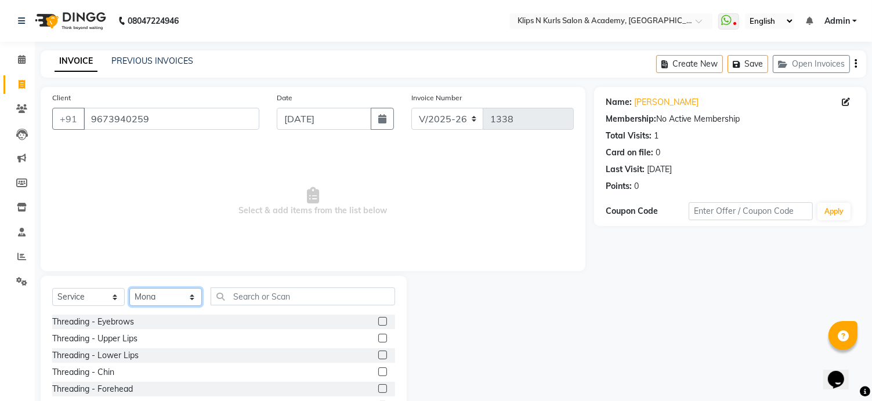
click at [174, 293] on select "Select Stylist Chandani Front Desk [PERSON_NAME] [PERSON_NAME] Neha Pooja [PERS…" at bounding box center [165, 297] width 72 height 18
select select "71846"
click at [129, 289] on select "Select Stylist Chandani Front Desk [PERSON_NAME] [PERSON_NAME] Neha Pooja [PERS…" at bounding box center [165, 297] width 72 height 18
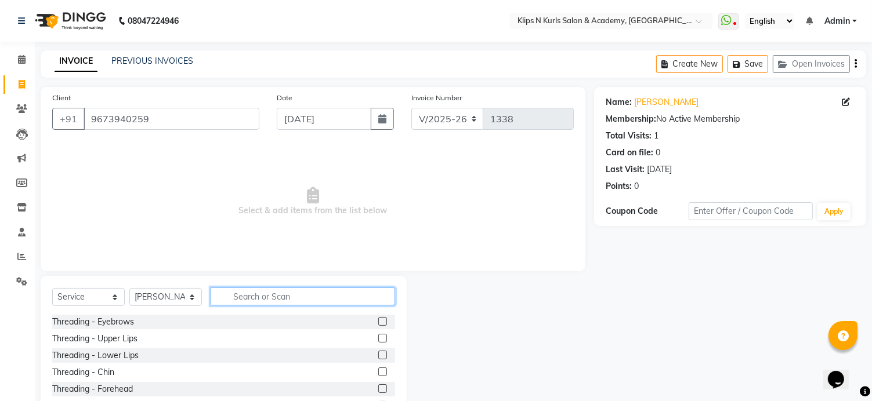
click at [238, 302] on input "text" at bounding box center [303, 297] width 184 height 18
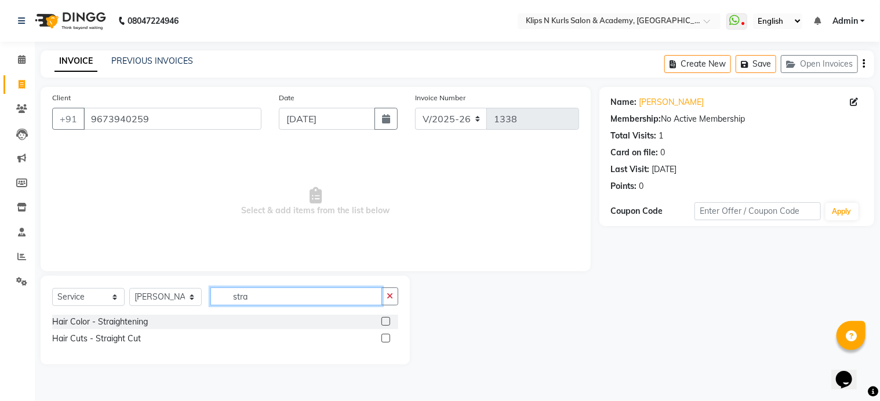
type input "stra"
click at [389, 339] on label at bounding box center [386, 338] width 9 height 9
click at [389, 339] on input "checkbox" at bounding box center [386, 339] width 8 height 8
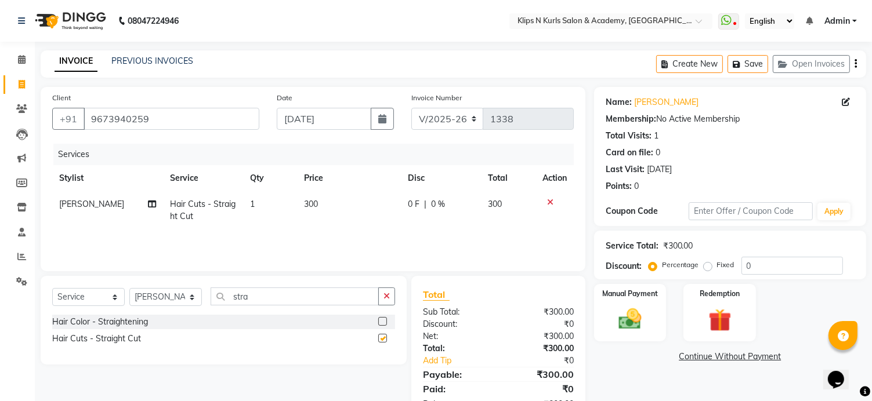
checkbox input "false"
click at [278, 296] on input "stra" at bounding box center [295, 297] width 168 height 18
type input "s"
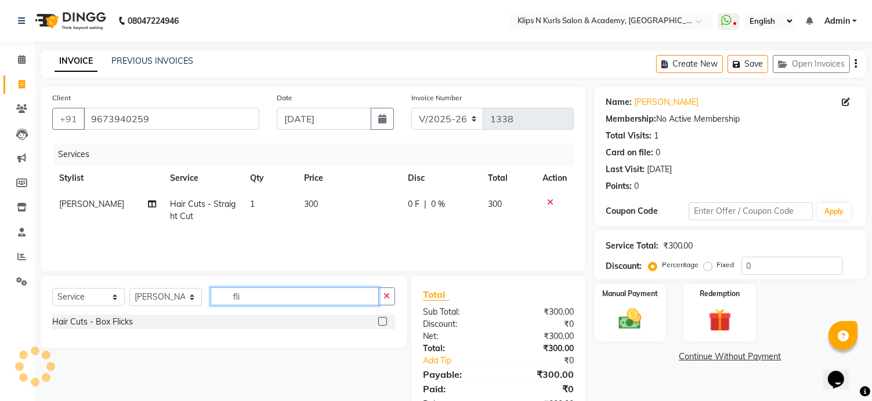
type input "fli"
click at [381, 318] on label at bounding box center [382, 321] width 9 height 9
click at [381, 318] on input "checkbox" at bounding box center [382, 322] width 8 height 8
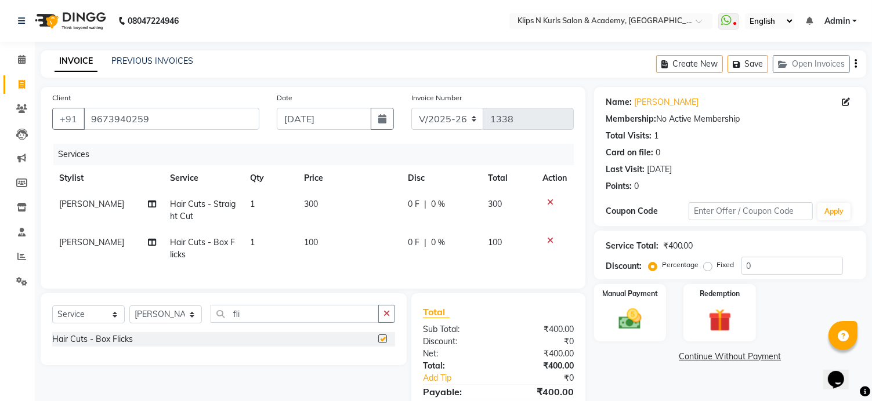
checkbox input "false"
click at [625, 311] on img at bounding box center [630, 319] width 38 height 27
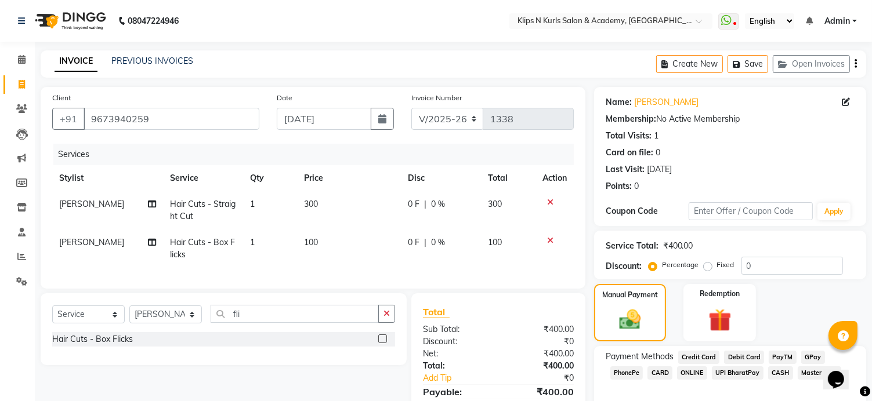
click at [775, 373] on span "CASH" at bounding box center [780, 373] width 25 height 13
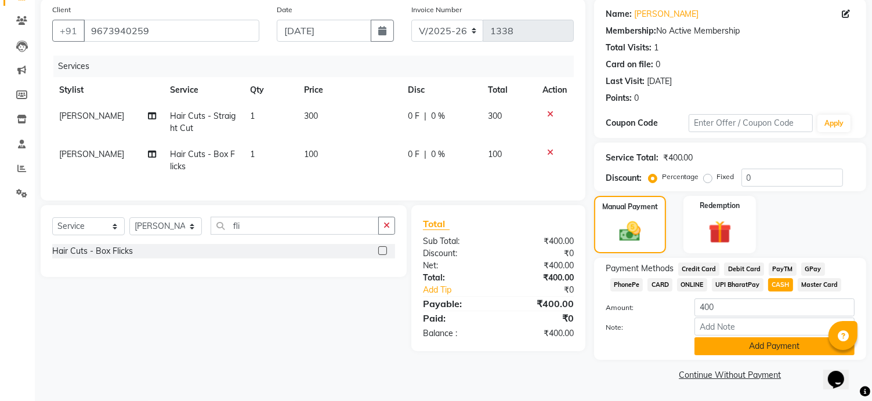
click at [791, 347] on button "Add Payment" at bounding box center [774, 347] width 160 height 18
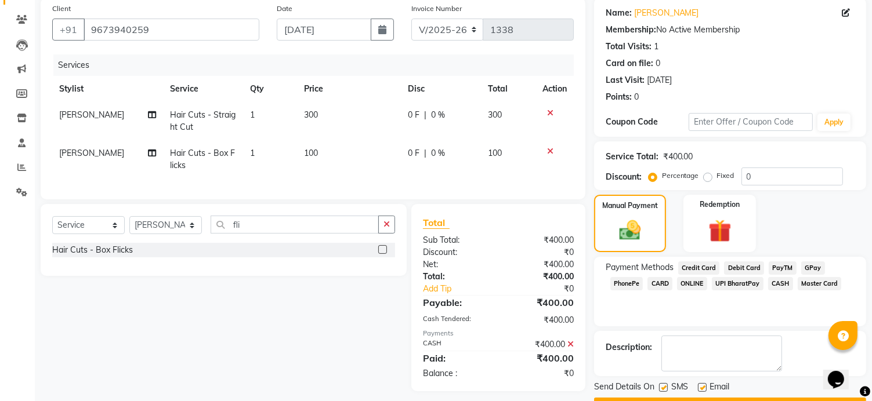
scroll to position [121, 0]
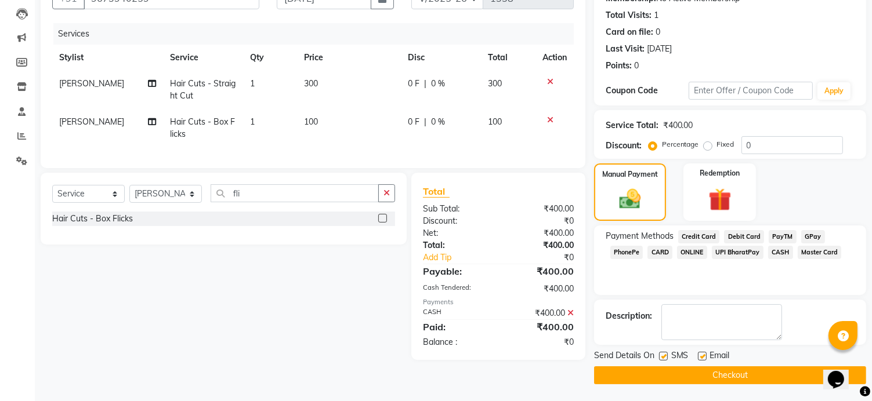
click at [793, 380] on button "Checkout" at bounding box center [730, 376] width 272 height 18
